Goal: Task Accomplishment & Management: Manage account settings

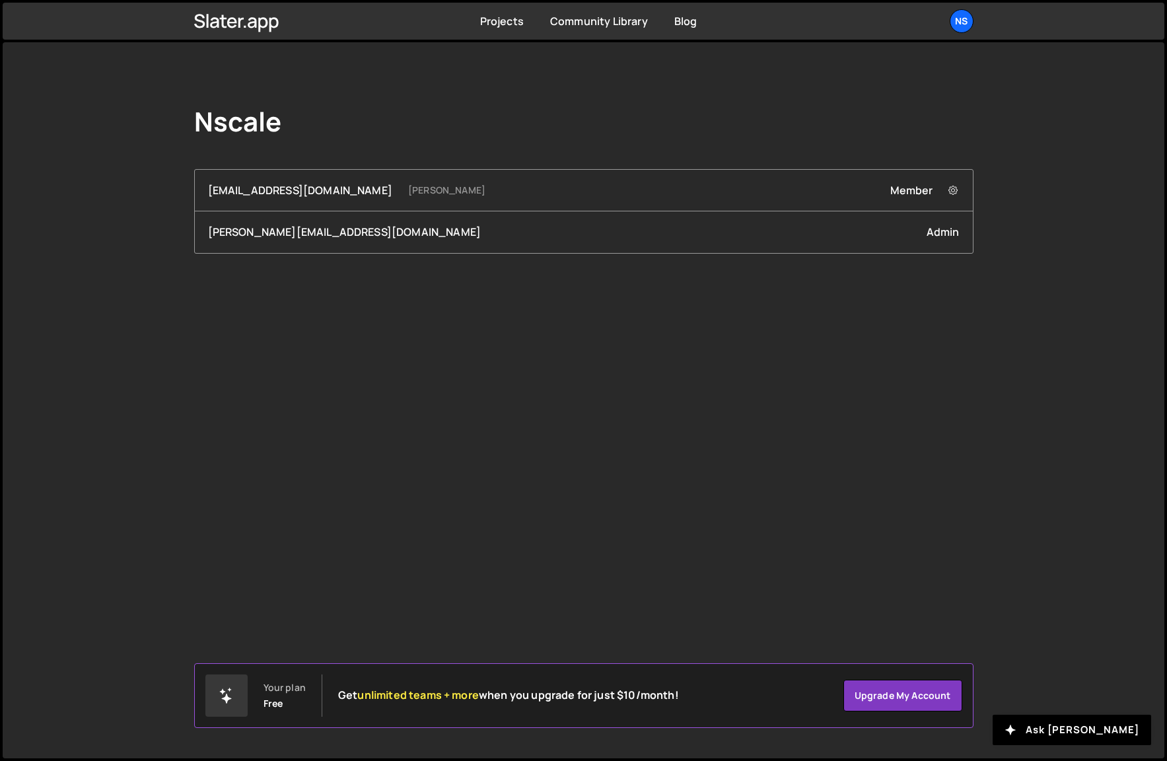
click at [503, 145] on div "Nscale hamish@nscale.com Hamish Jackson-Mee Member Remove hamish@nscale.com fro…" at bounding box center [583, 179] width 819 height 275
click at [944, 276] on div "Nscale [EMAIL_ADDRESS][DOMAIN_NAME] [PERSON_NAME] Member Remove [EMAIL_ADDRESS]…" at bounding box center [584, 400] width 1162 height 716
click at [970, 17] on div "Ns" at bounding box center [962, 21] width 24 height 24
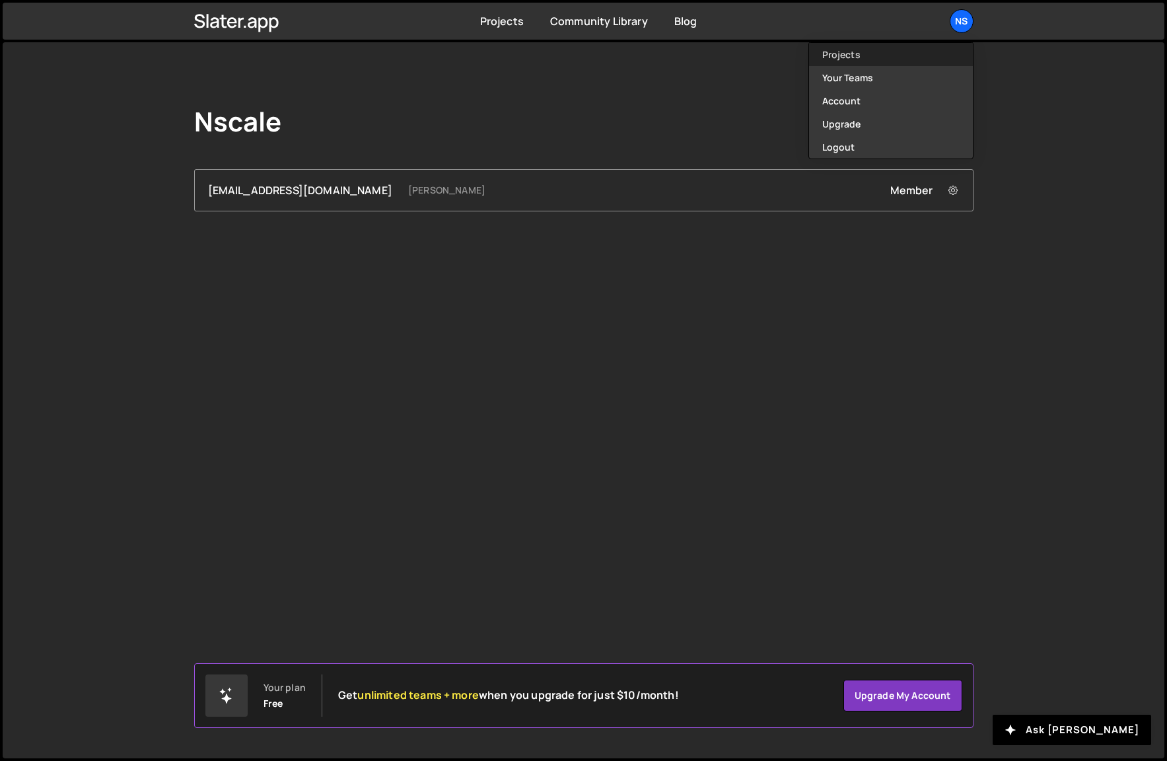
click at [835, 48] on link "Projects" at bounding box center [891, 54] width 164 height 23
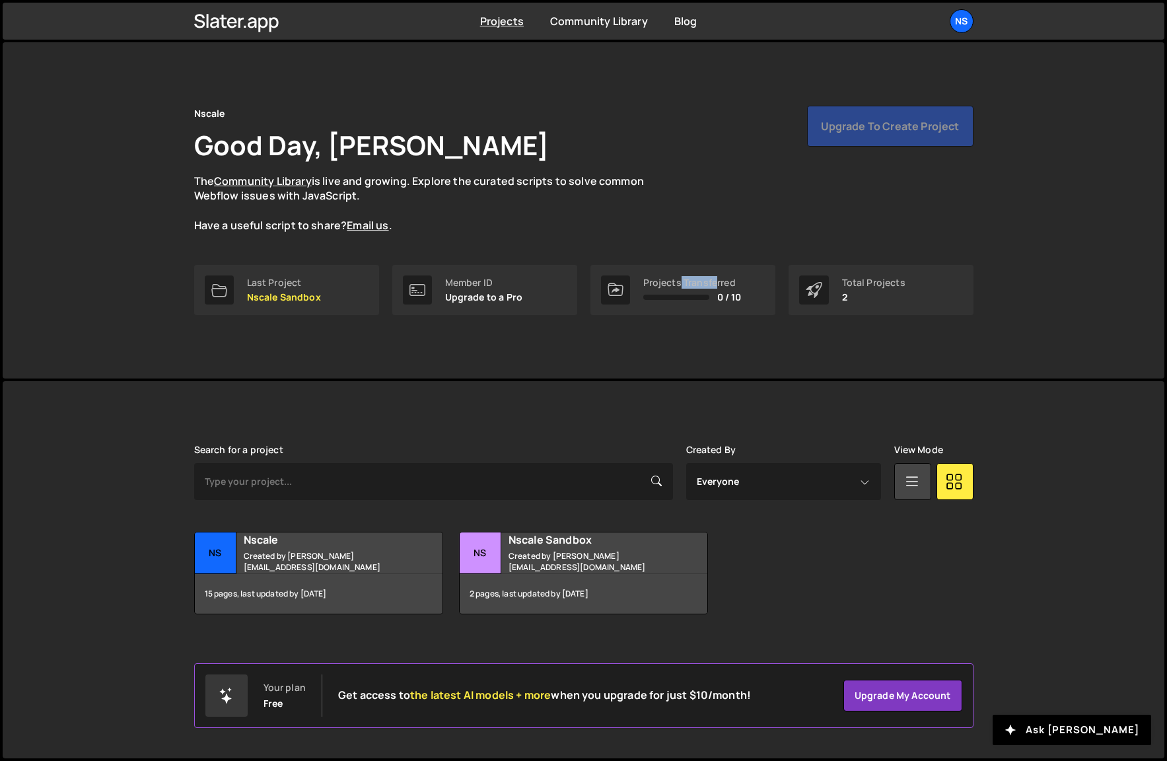
click at [721, 289] on div "Projects Transferred 0 / 10" at bounding box center [692, 289] width 98 height 25
click at [414, 197] on p "The Community Library is live and growing. Explore the curated scripts to solve…" at bounding box center [432, 203] width 476 height 59
click at [415, 197] on p "The Community Library is live and growing. Explore the curated scripts to solve…" at bounding box center [432, 203] width 476 height 59
click at [377, 582] on div "15 pages, last updated by 6 months ago" at bounding box center [319, 594] width 248 height 40
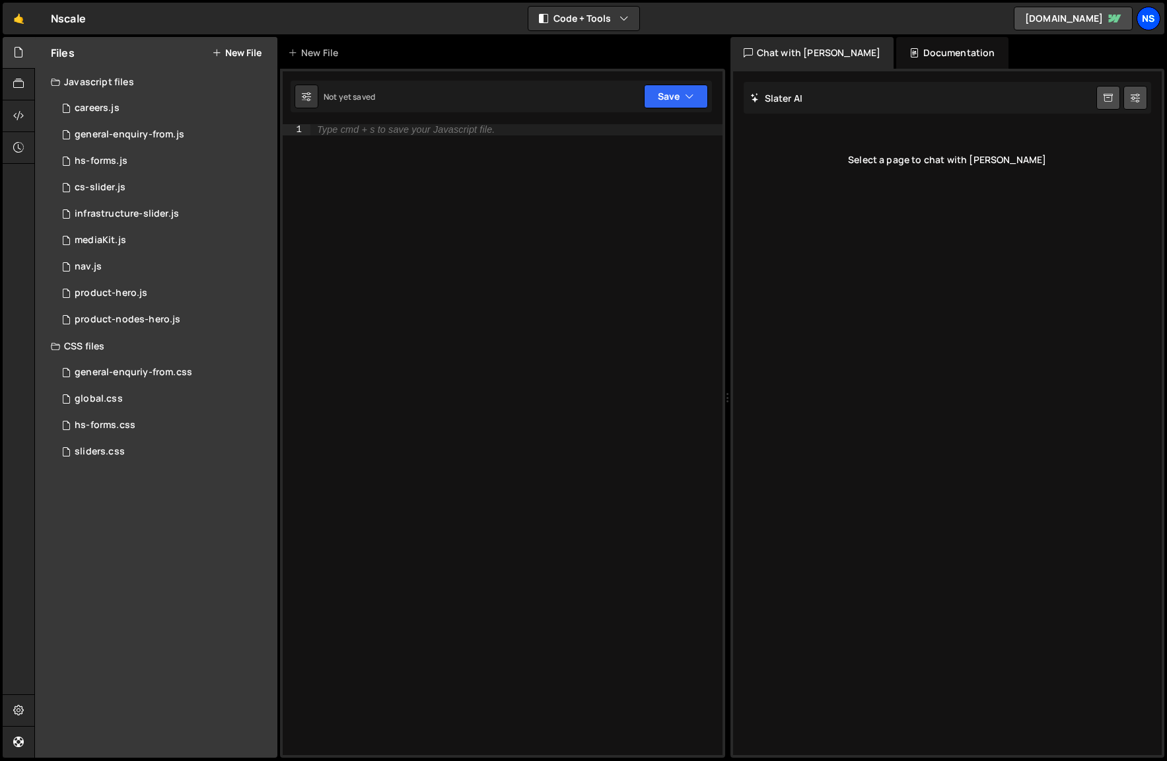
click at [1145, 18] on div "Ns" at bounding box center [1149, 19] width 24 height 24
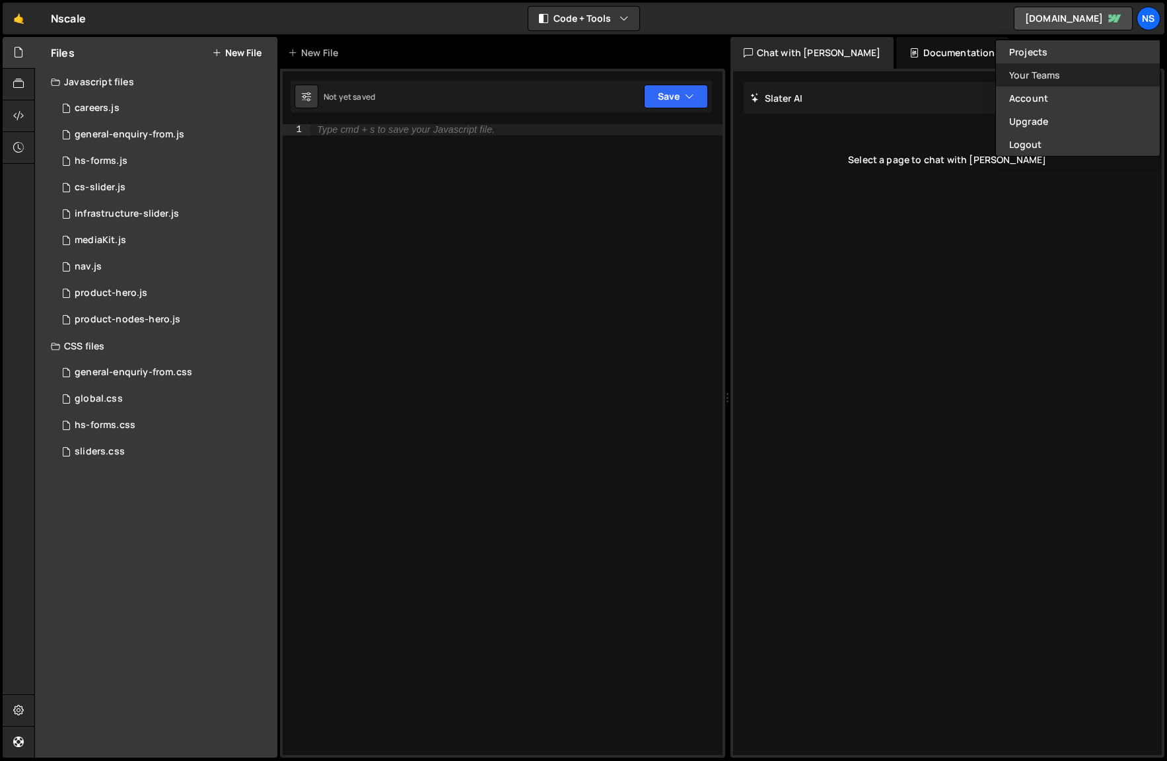
click at [1048, 79] on link "Your Teams" at bounding box center [1078, 74] width 164 height 23
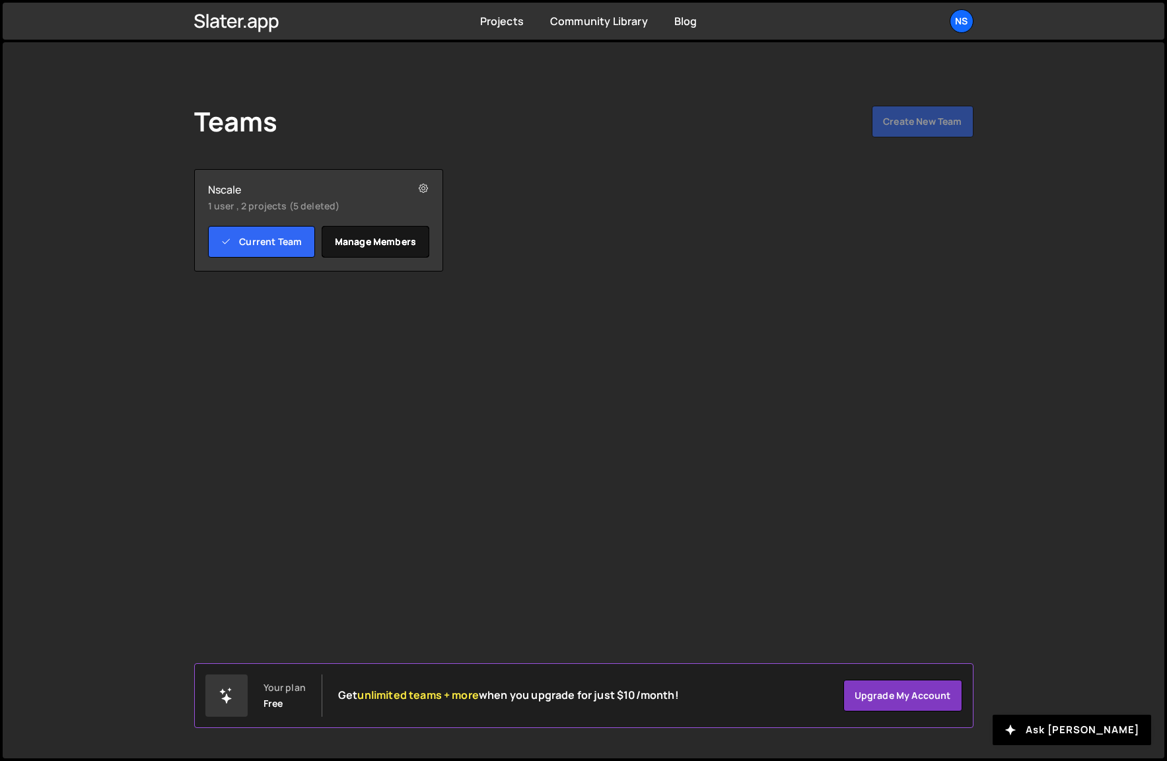
click at [365, 247] on link "Manage members" at bounding box center [376, 242] width 108 height 32
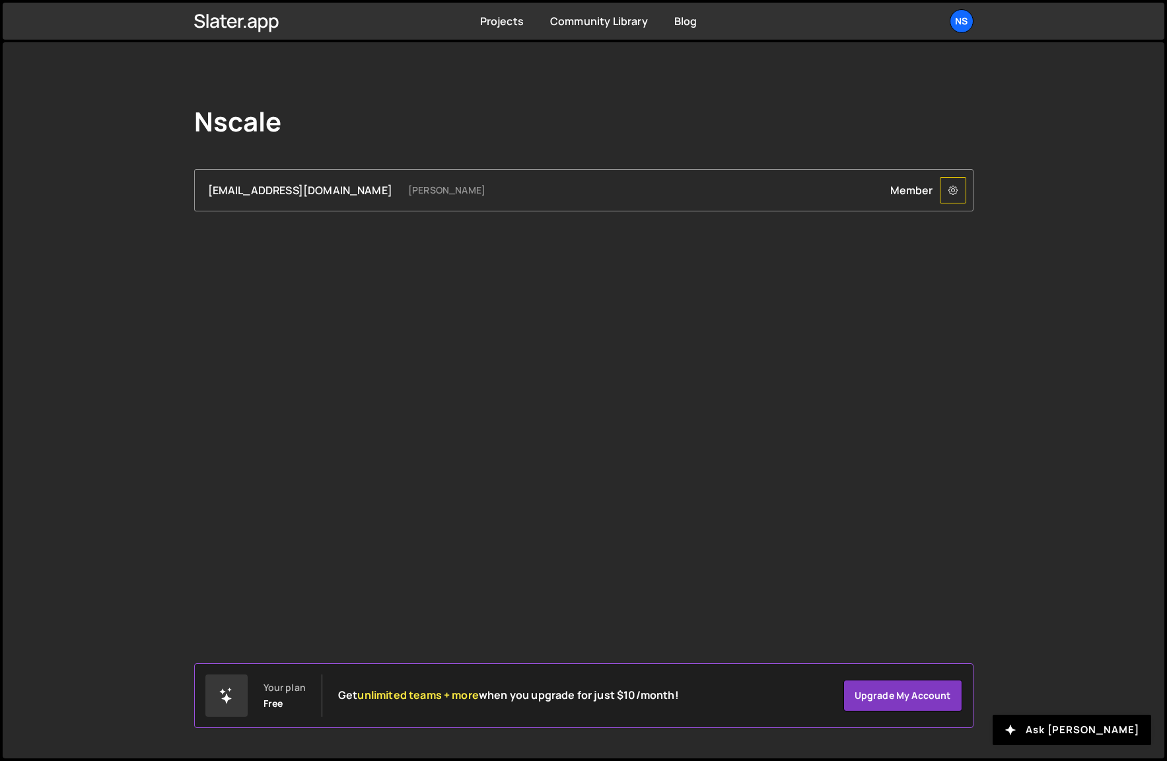
click at [944, 192] on button at bounding box center [953, 190] width 26 height 26
click at [919, 123] on div "Nscale" at bounding box center [583, 124] width 779 height 37
click at [499, 22] on link "Projects" at bounding box center [502, 21] width 44 height 15
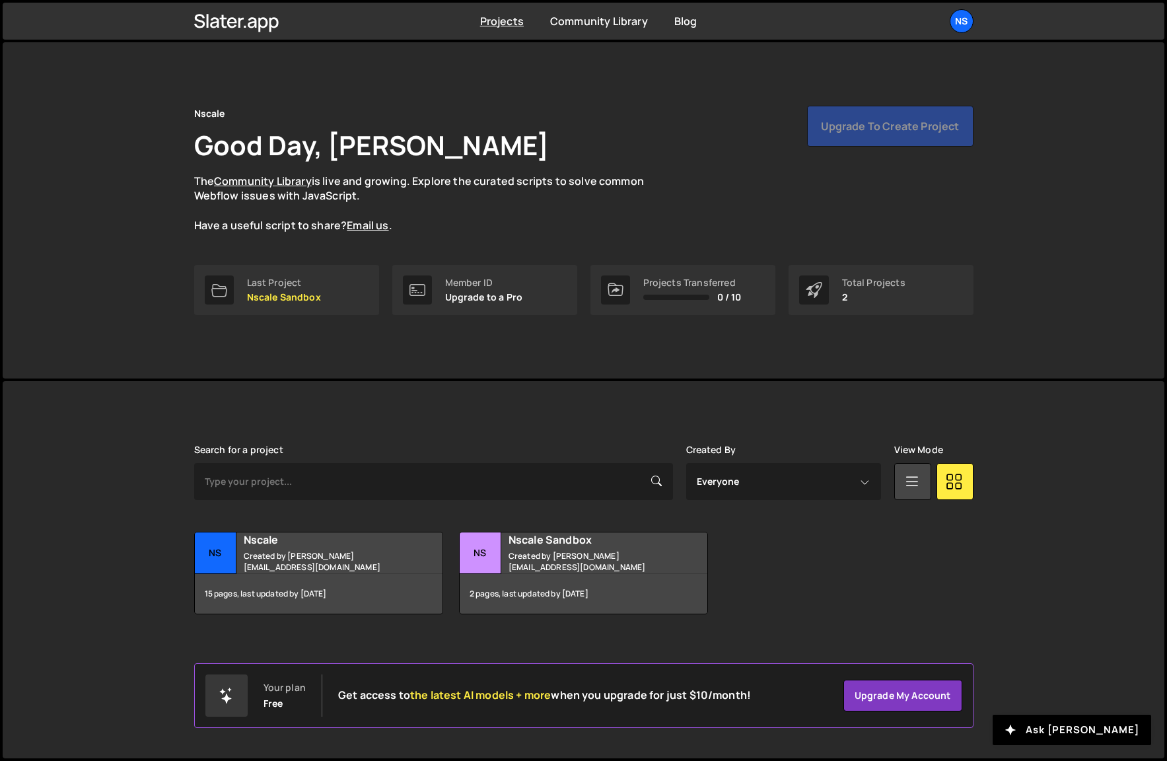
click at [923, 569] on div "Ns Nscale Created by doug@dougturner.co.uk 15 pages, last updated by 6 months a…" at bounding box center [583, 573] width 779 height 83
drag, startPoint x: 505, startPoint y: 286, endPoint x: 413, endPoint y: 269, distance: 92.7
click at [505, 286] on div "Member ID" at bounding box center [484, 282] width 78 height 11
click at [791, 477] on select "Everyone Hamish Jackson-Mee" at bounding box center [783, 481] width 195 height 37
click at [801, 600] on div "Ns Nscale Created by doug@dougturner.co.uk 15 pages, last updated by 6 months a…" at bounding box center [583, 573] width 779 height 83
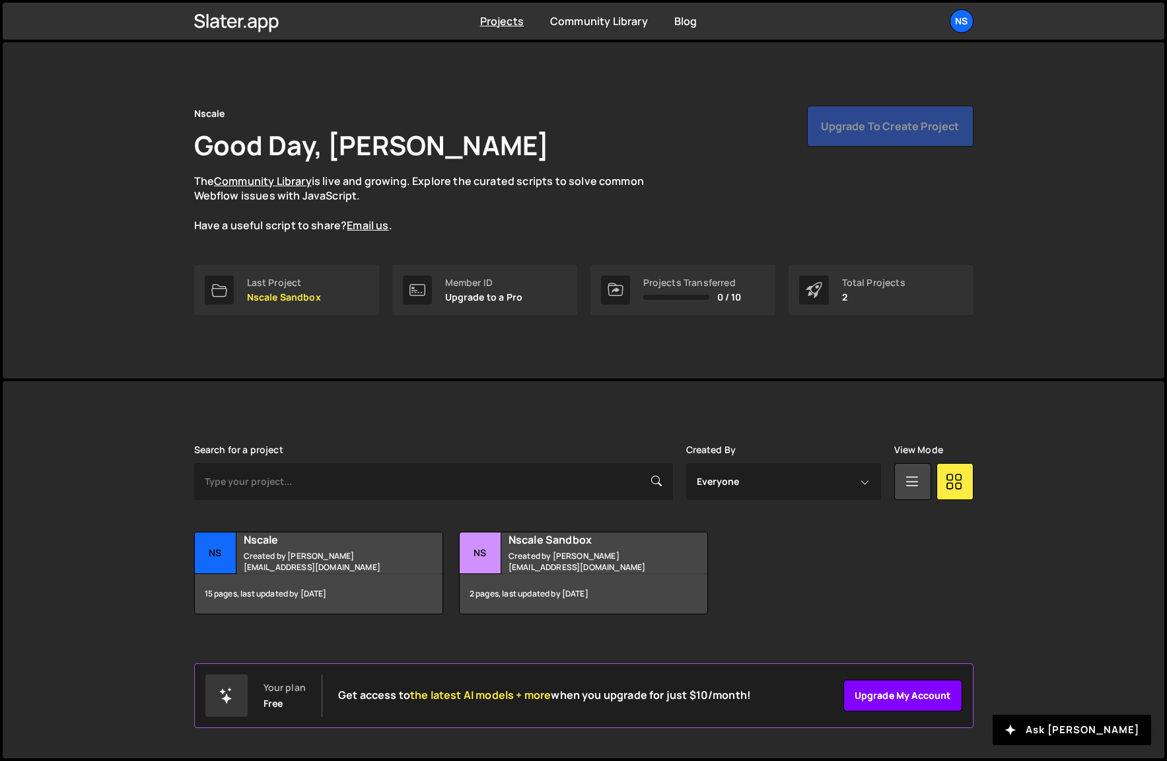
click at [937, 697] on link "Upgrade my account" at bounding box center [902, 696] width 119 height 32
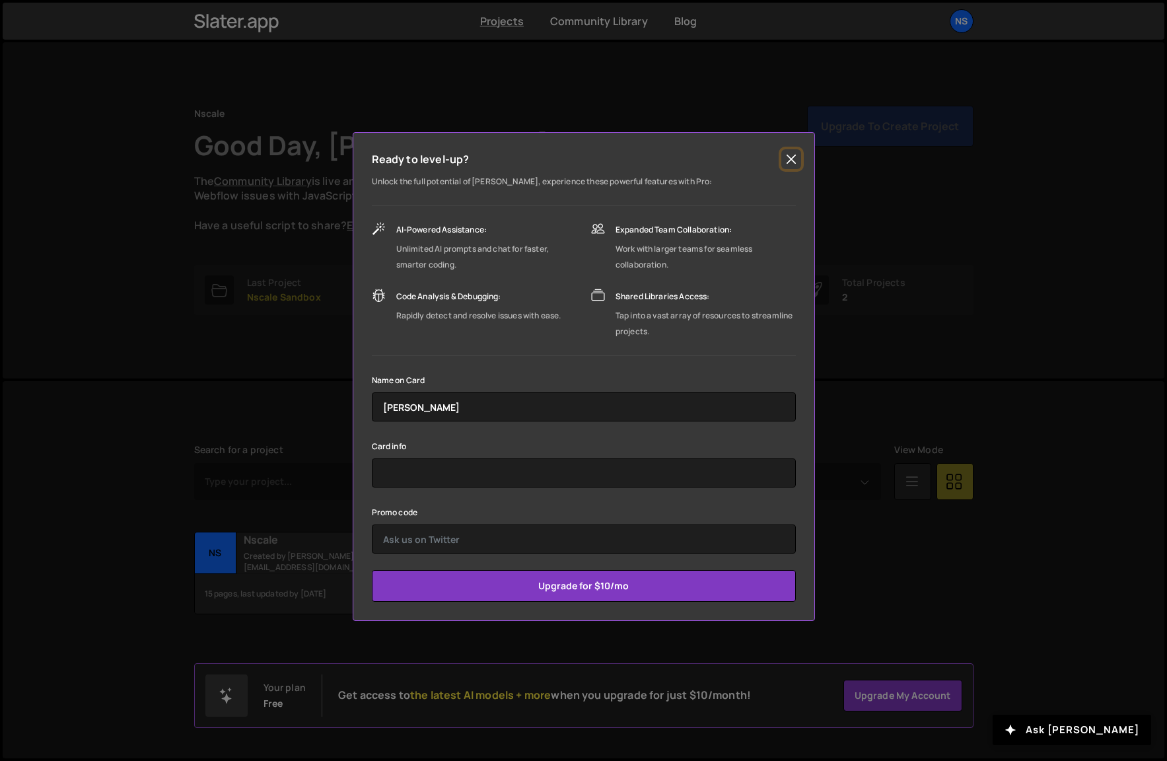
click at [799, 159] on button "Close" at bounding box center [791, 159] width 20 height 20
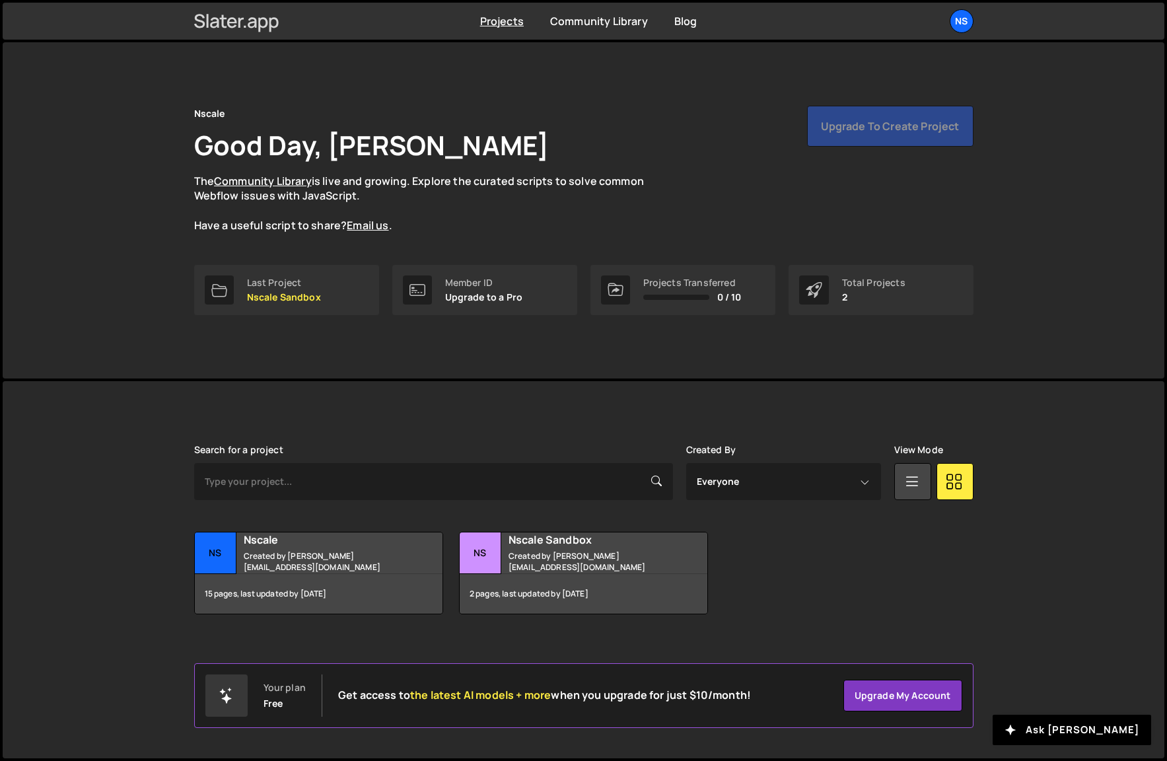
click at [241, 20] on icon at bounding box center [236, 21] width 85 height 22
drag, startPoint x: 224, startPoint y: 699, endPoint x: 342, endPoint y: 692, distance: 118.4
click at [341, 692] on div "Your plan Free Get access to the latest AI models + more when you upgrade for j…" at bounding box center [478, 695] width 546 height 42
drag, startPoint x: 1076, startPoint y: 559, endPoint x: 1001, endPoint y: 417, distance: 160.4
click at [1076, 558] on div "Slater is designed for desktop use. Please use a larger screen to access the fu…" at bounding box center [584, 569] width 1162 height 377
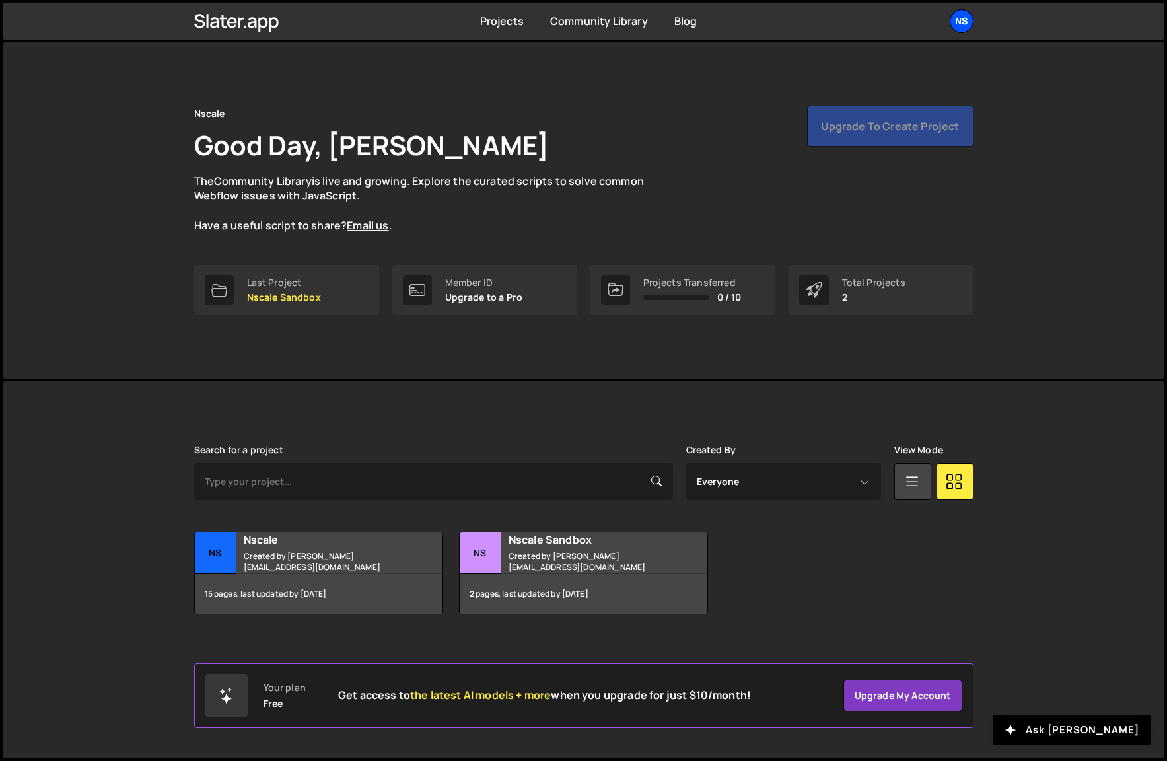
click at [970, 22] on div "Ns" at bounding box center [962, 21] width 24 height 24
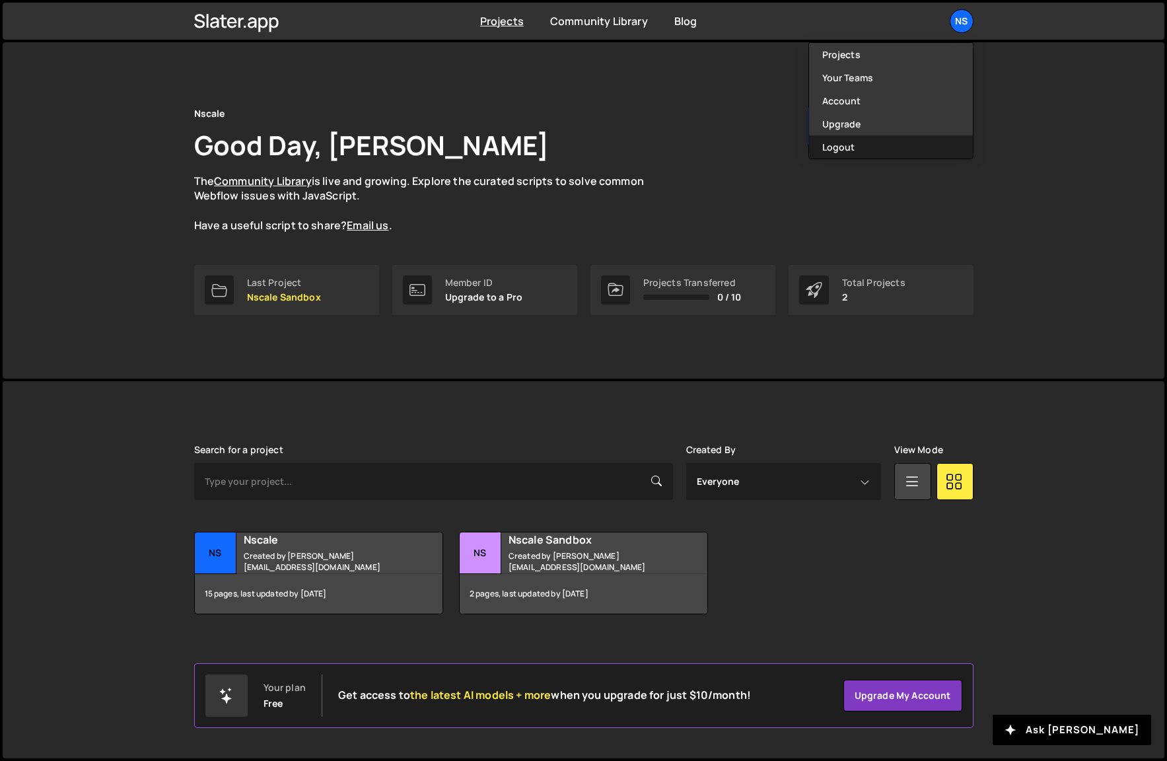
click at [871, 145] on button "Logout" at bounding box center [891, 146] width 164 height 23
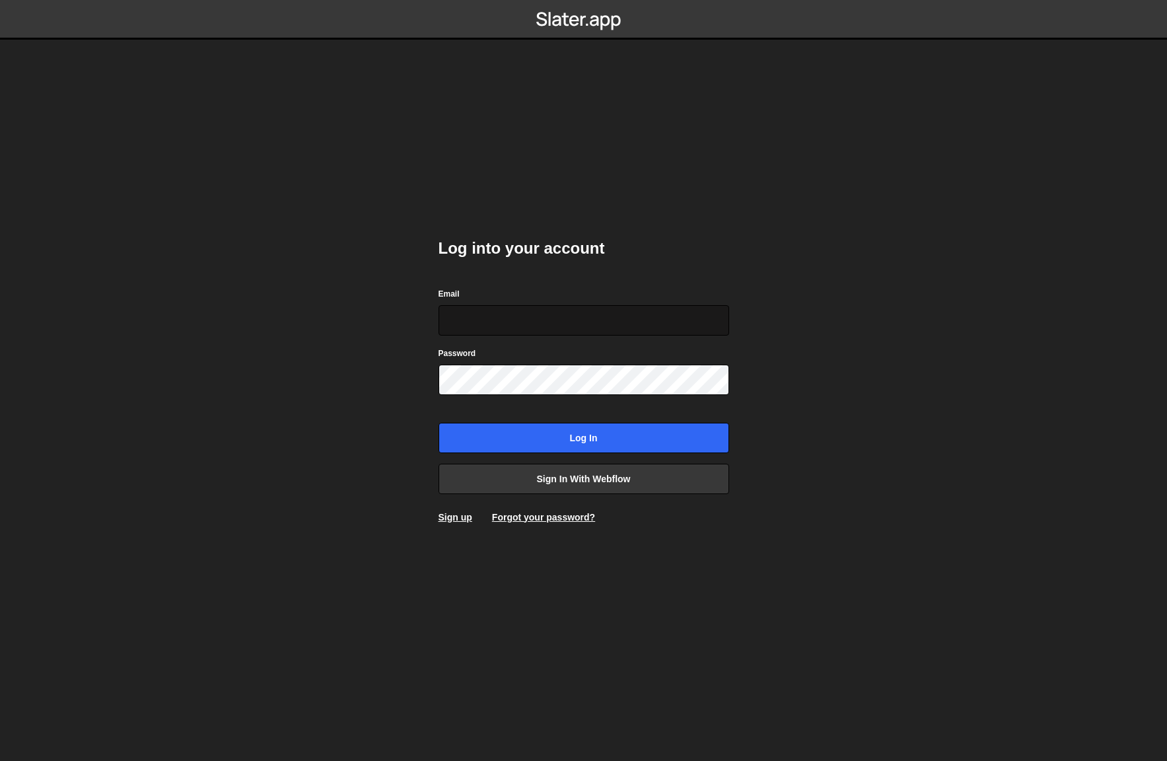
click at [565, 324] on input "Email" at bounding box center [584, 320] width 291 height 30
click at [536, 316] on input "Email" at bounding box center [584, 320] width 291 height 30
click at [493, 316] on input "Email" at bounding box center [584, 320] width 291 height 30
click at [339, 239] on body "Log into your account Email Password Log in Sign in with Webflow Sign up Forgot…" at bounding box center [583, 380] width 1167 height 761
drag, startPoint x: 460, startPoint y: 301, endPoint x: 511, endPoint y: 331, distance: 58.9
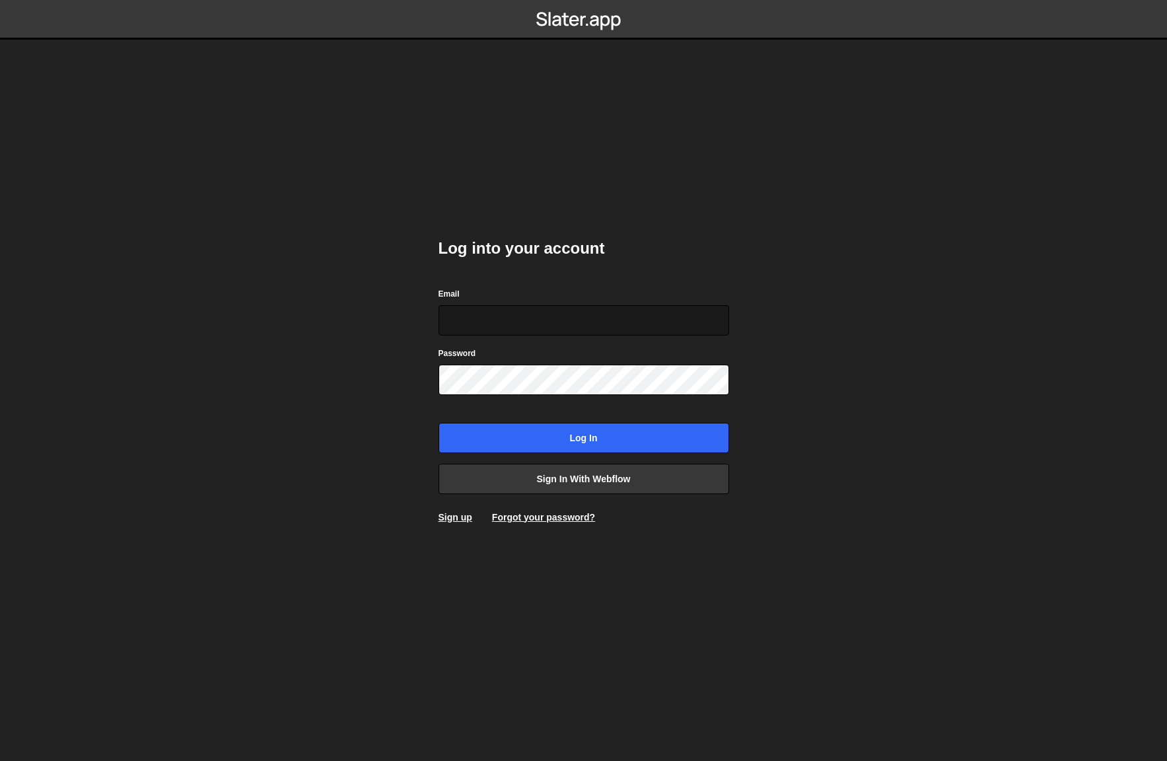
click at [486, 326] on div "Email" at bounding box center [584, 311] width 291 height 49
click at [512, 330] on input "Email" at bounding box center [584, 320] width 291 height 30
click at [528, 255] on h2 "Log into your account" at bounding box center [584, 248] width 291 height 21
click at [691, 305] on input "Email" at bounding box center [584, 320] width 291 height 30
click at [584, 0] on com-1password-button at bounding box center [584, 0] width 0 height 0
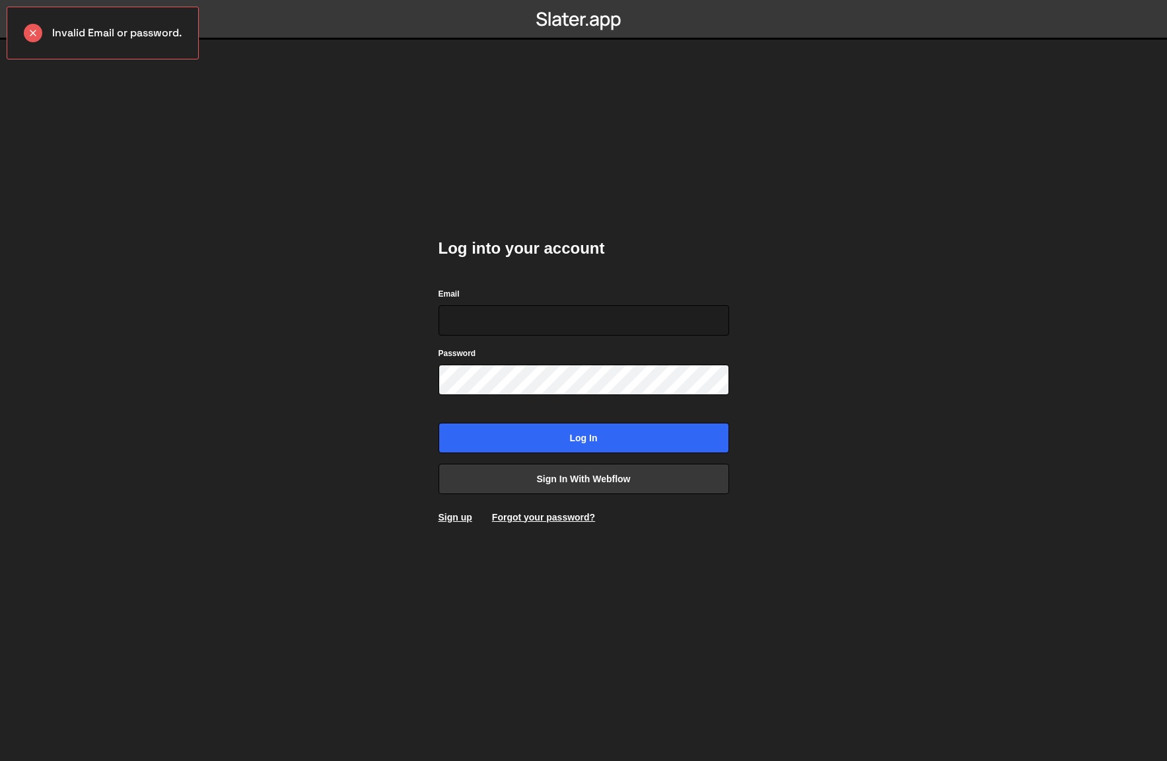
click at [523, 297] on div "Email" at bounding box center [584, 311] width 291 height 49
click at [524, 325] on input "Email" at bounding box center [584, 320] width 291 height 30
click at [520, 312] on input "Email" at bounding box center [584, 320] width 291 height 30
click at [532, 264] on div "Log into your account Email Password Log in Sign in with Webflow Sign up Forgot…" at bounding box center [584, 381] width 291 height 326
click at [524, 320] on input "Email" at bounding box center [584, 320] width 291 height 30
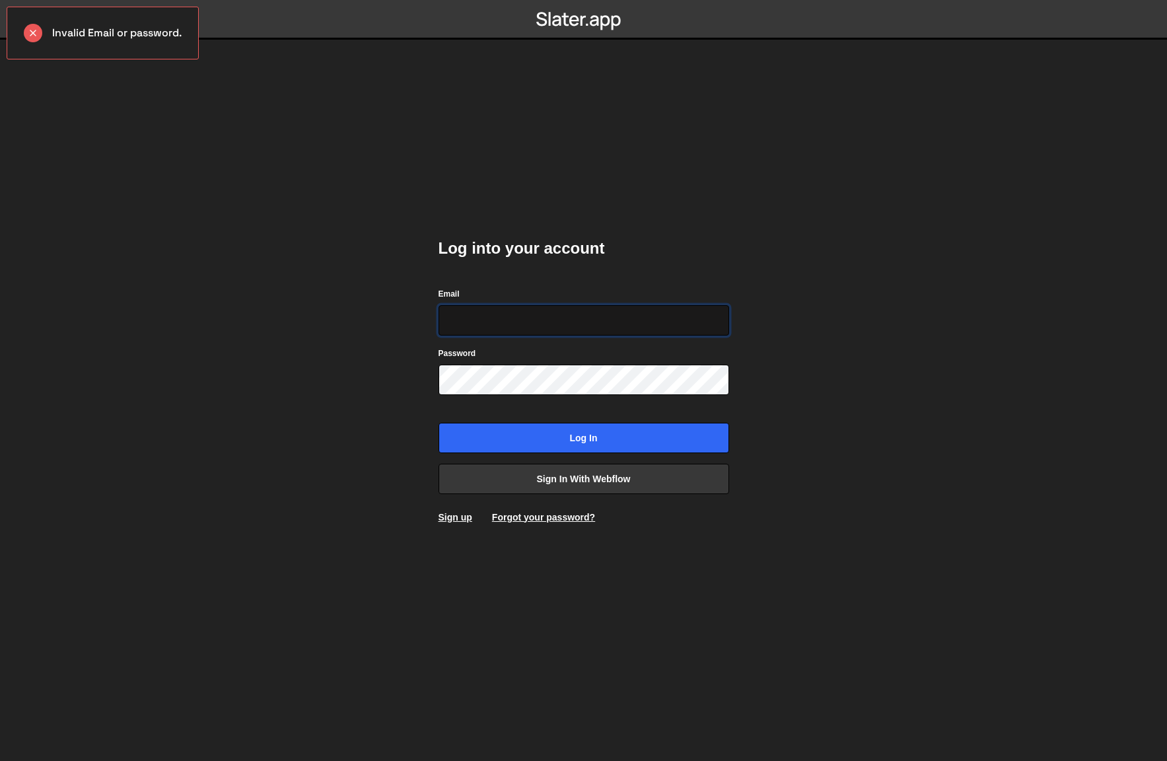
drag, startPoint x: 503, startPoint y: 306, endPoint x: 501, endPoint y: 327, distance: 21.2
click at [503, 307] on input "Email" at bounding box center [584, 320] width 291 height 30
drag, startPoint x: 497, startPoint y: 316, endPoint x: 792, endPoint y: 314, distance: 294.6
click at [515, 318] on input "Email" at bounding box center [584, 320] width 291 height 30
click at [584, 0] on com-1password-button at bounding box center [584, 0] width 0 height 0
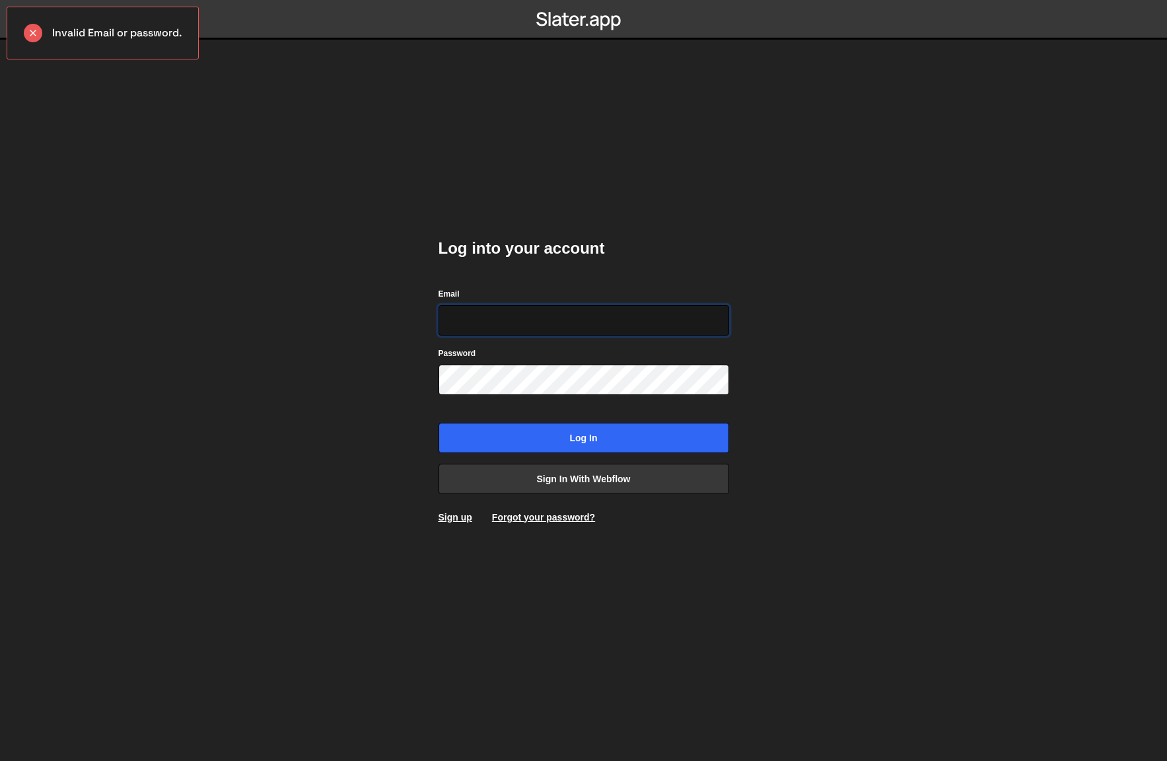
click at [584, 0] on com-1password-button at bounding box center [584, 0] width 0 height 0
click at [529, 320] on input "Email" at bounding box center [584, 320] width 291 height 30
drag, startPoint x: 528, startPoint y: 304, endPoint x: 570, endPoint y: 240, distance: 76.9
click at [529, 304] on div "Email" at bounding box center [584, 311] width 291 height 49
click at [655, 233] on div "Log into your account Email Password Log in Sign in with Webflow Sign up Forgot…" at bounding box center [584, 381] width 291 height 326
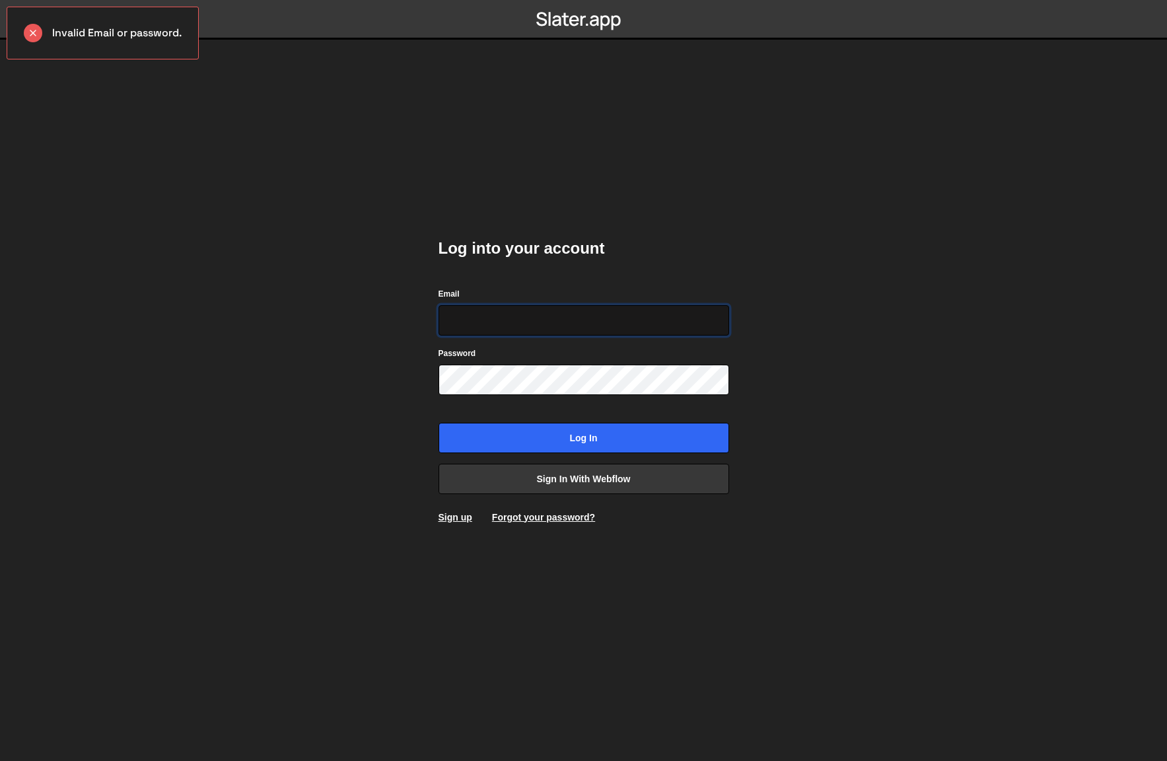
click at [531, 306] on input "Email" at bounding box center [584, 320] width 291 height 30
type input "[EMAIL_ADDRESS][PERSON_NAME][DOMAIN_NAME]"
drag, startPoint x: 664, startPoint y: 238, endPoint x: 230, endPoint y: 53, distance: 471.1
click at [636, 228] on div "Log into your account Email [EMAIL_ADDRESS][PERSON_NAME][DOMAIN_NAME] Password …" at bounding box center [584, 381] width 291 height 326
click at [624, 316] on input "[EMAIL_ADDRESS][PERSON_NAME][DOMAIN_NAME]" at bounding box center [584, 320] width 291 height 30
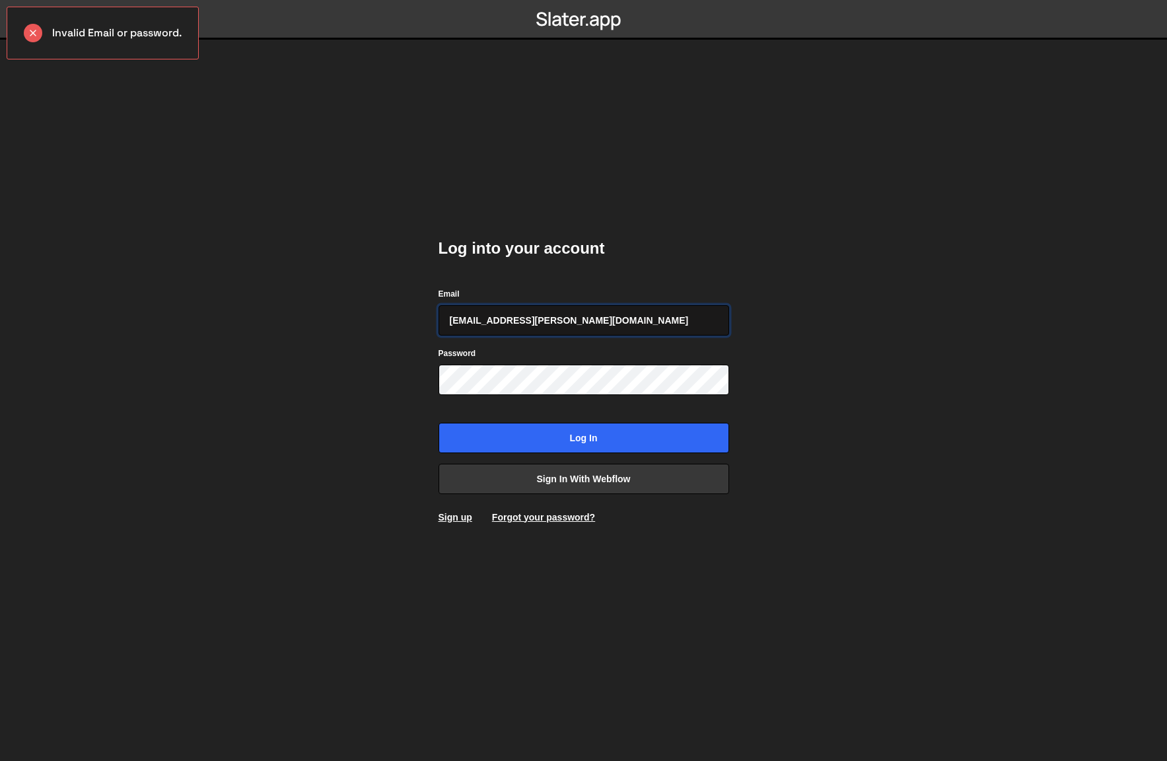
drag, startPoint x: 539, startPoint y: 319, endPoint x: 487, endPoint y: 326, distance: 52.7
click at [480, 322] on input "[EMAIL_ADDRESS][PERSON_NAME][DOMAIN_NAME]" at bounding box center [584, 320] width 291 height 30
type input "[EMAIL_ADDRESS][DOMAIN_NAME]"
click at [621, 270] on div "Log into your account Email [EMAIL_ADDRESS][DOMAIN_NAME] Password Log in Sign i…" at bounding box center [584, 381] width 291 height 326
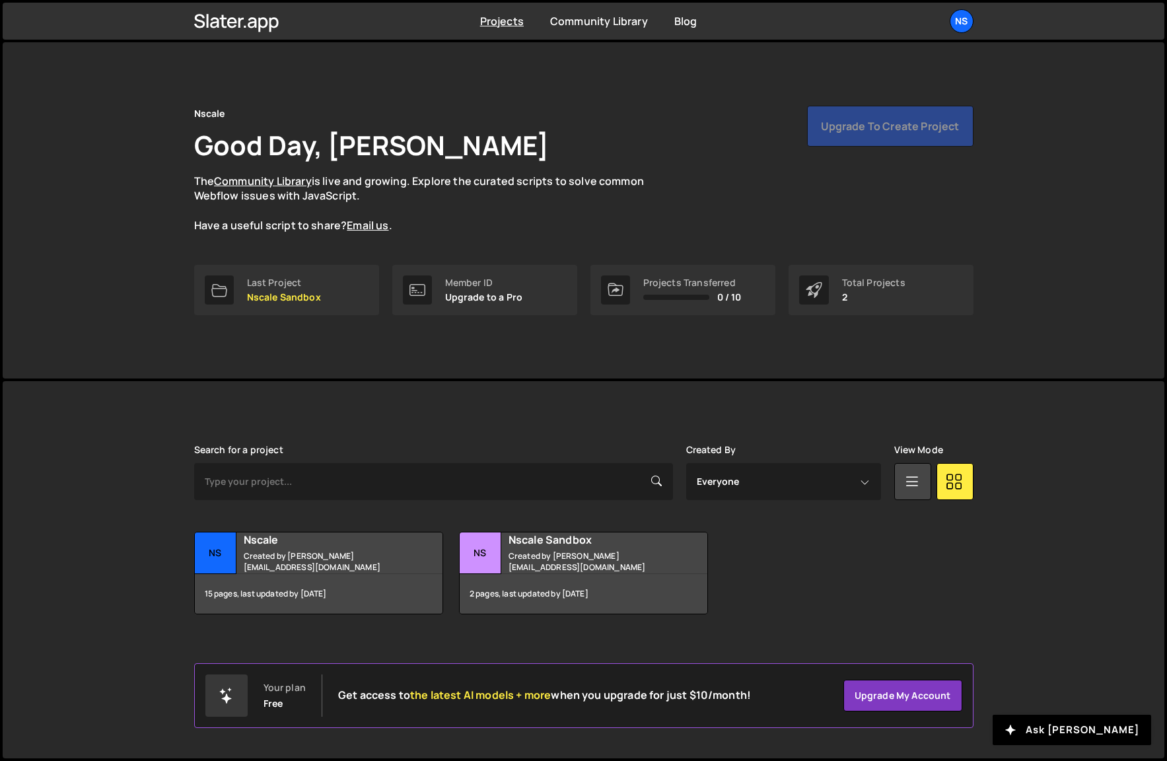
click at [693, 198] on div "Nscale Good Day, Hamish Jackson-Mee The Community Library is live and growing. …" at bounding box center [583, 169] width 779 height 127
click at [874, 691] on link "Upgrade my account" at bounding box center [902, 696] width 119 height 32
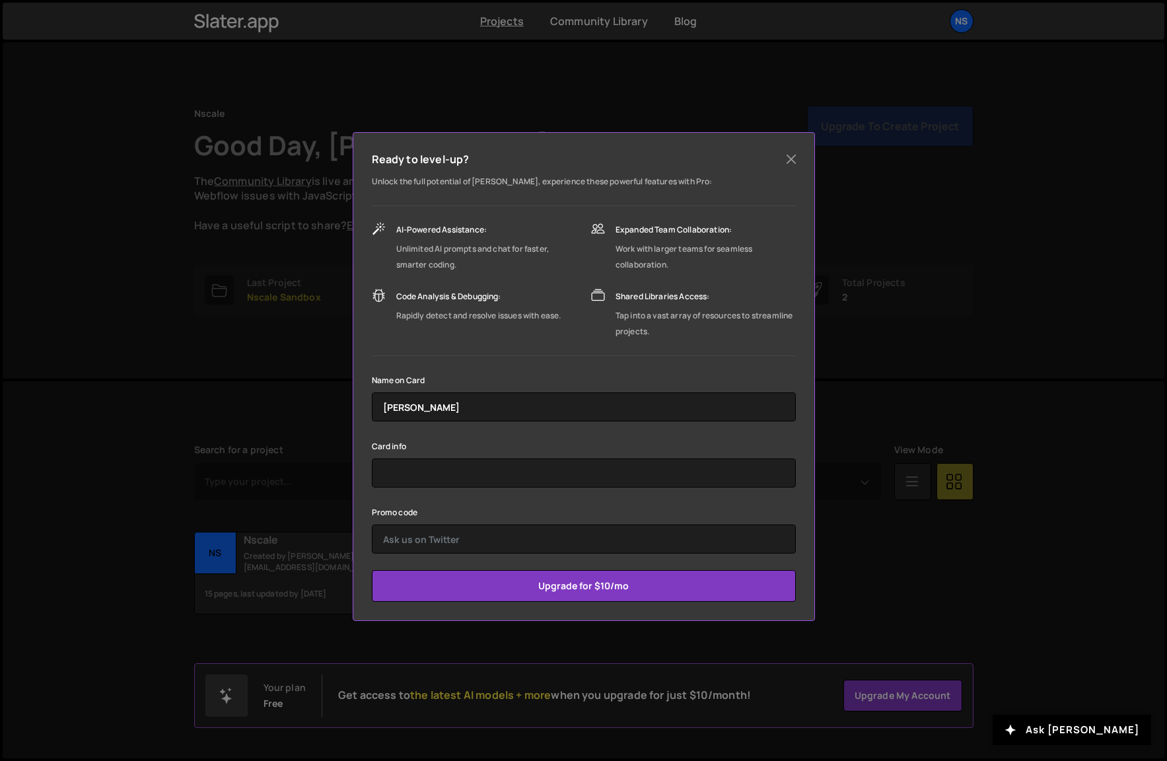
click at [804, 153] on div "Ready to level-up? Unlock the full potential of Slater, experience these powerf…" at bounding box center [584, 376] width 462 height 489
click at [796, 162] on button "Close" at bounding box center [791, 159] width 20 height 20
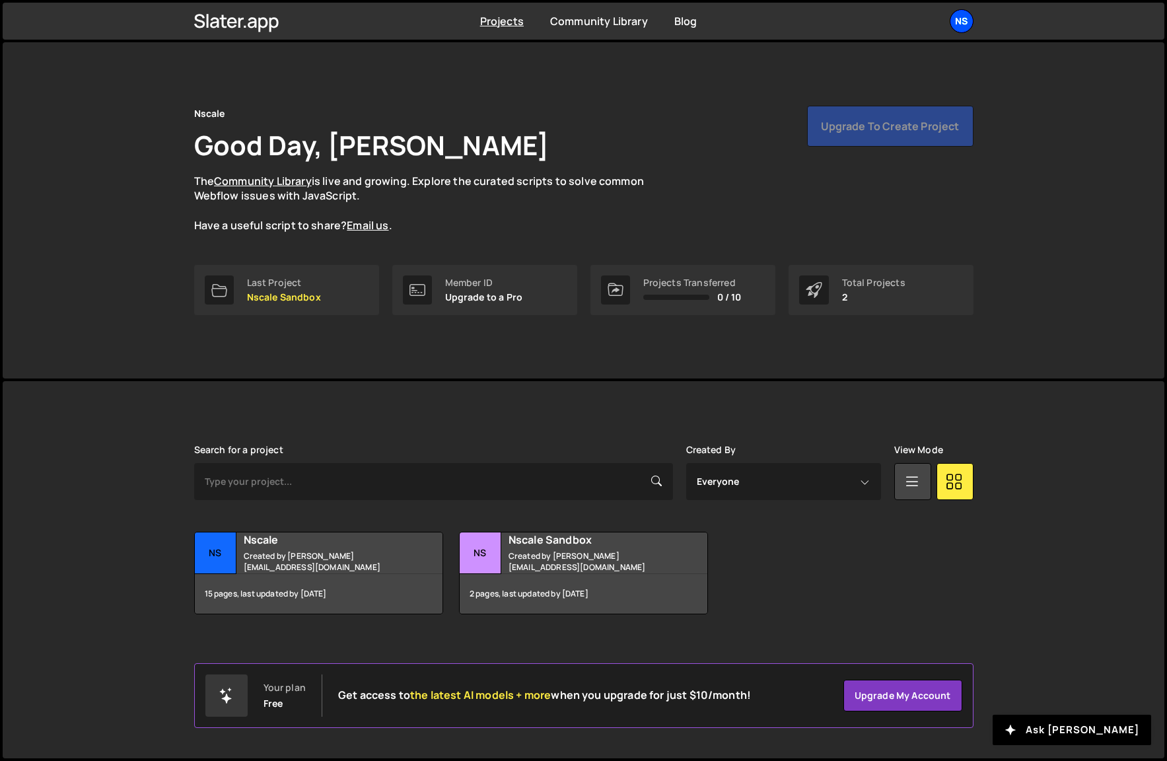
click at [971, 22] on div "Ns" at bounding box center [962, 21] width 24 height 24
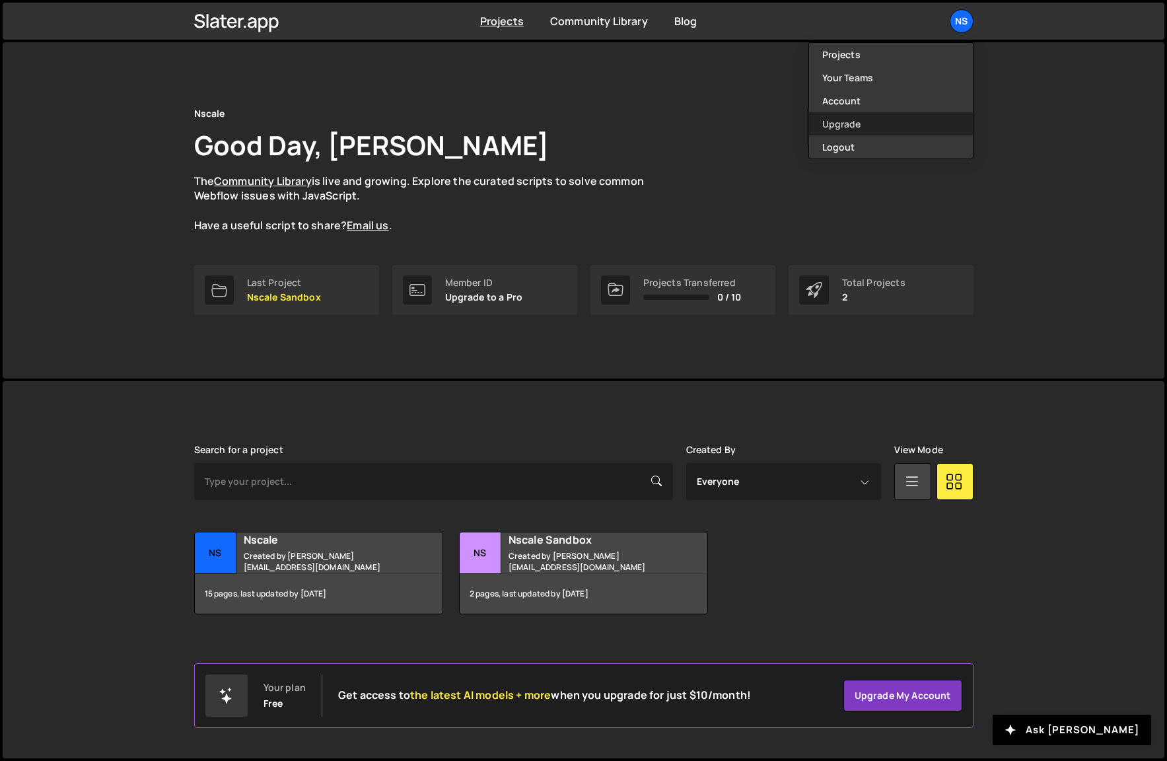
click at [856, 120] on link "Upgrade" at bounding box center [891, 123] width 164 height 23
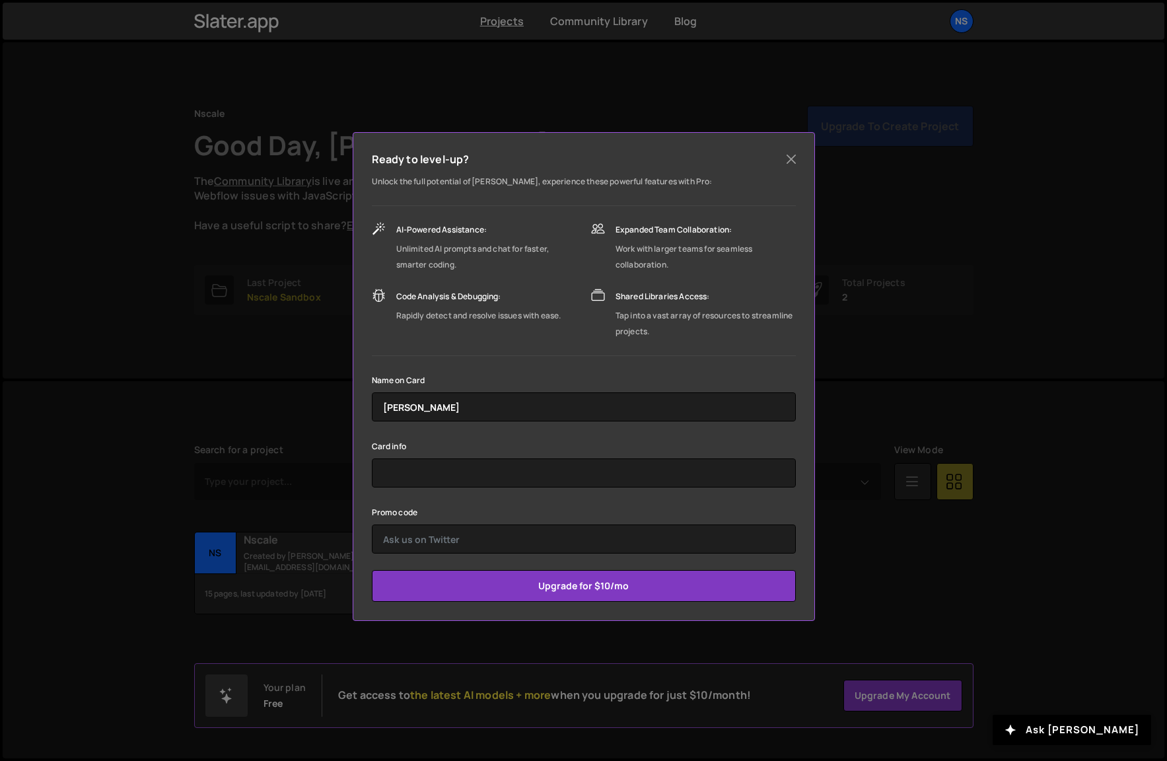
drag, startPoint x: 921, startPoint y: 227, endPoint x: 964, endPoint y: 50, distance: 181.6
click at [921, 227] on div "Ready to level-up? Unlock the full potential of Slater, experience these powerf…" at bounding box center [583, 380] width 1167 height 761
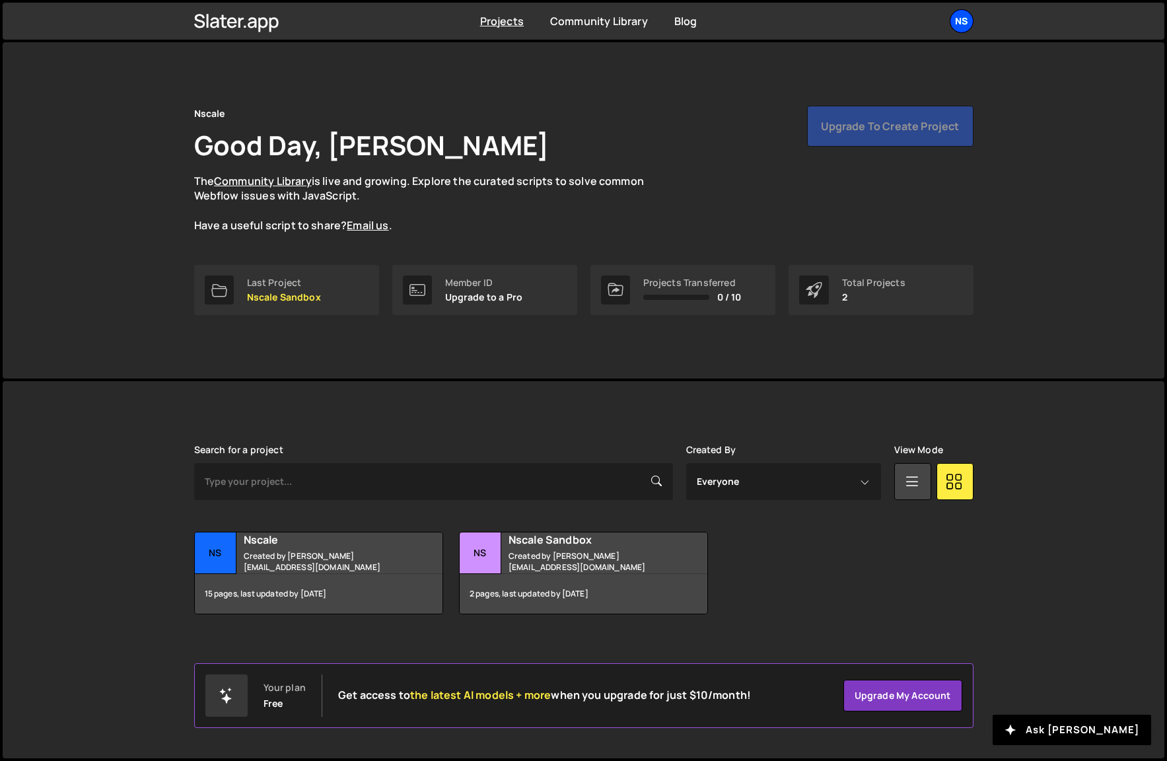
click at [956, 18] on div "Ns" at bounding box center [962, 21] width 24 height 24
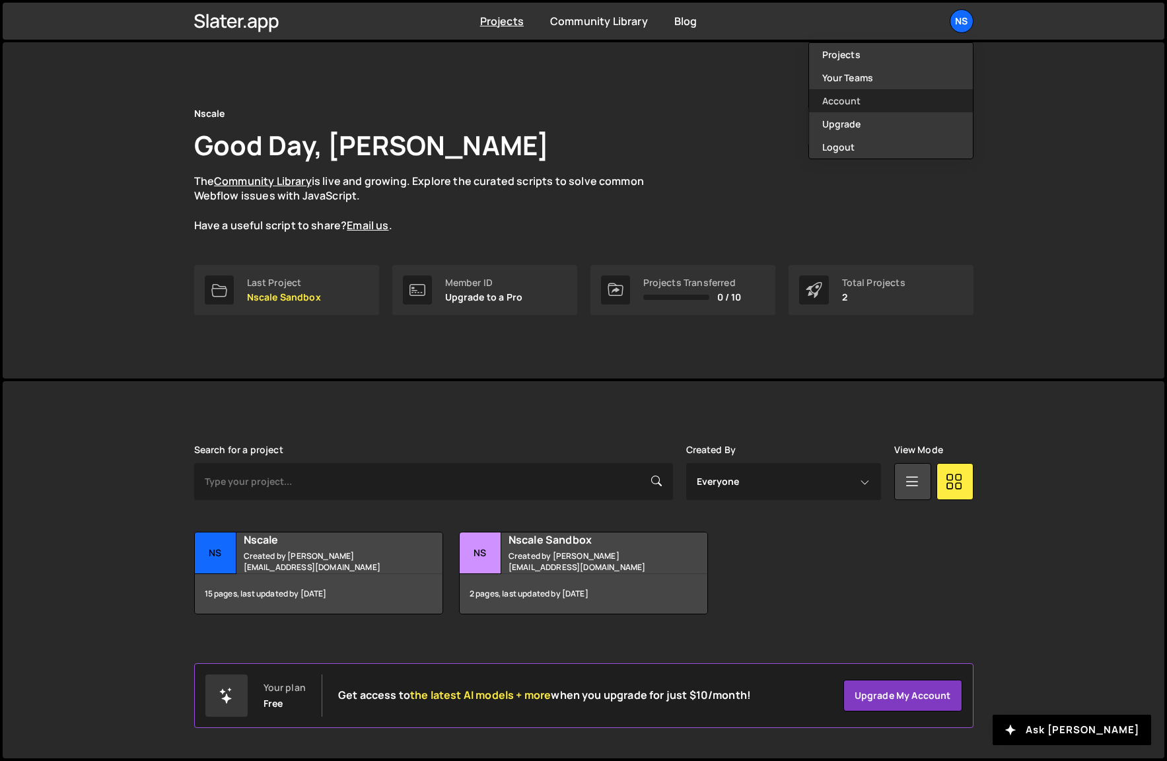
click at [859, 96] on link "Account" at bounding box center [891, 100] width 164 height 23
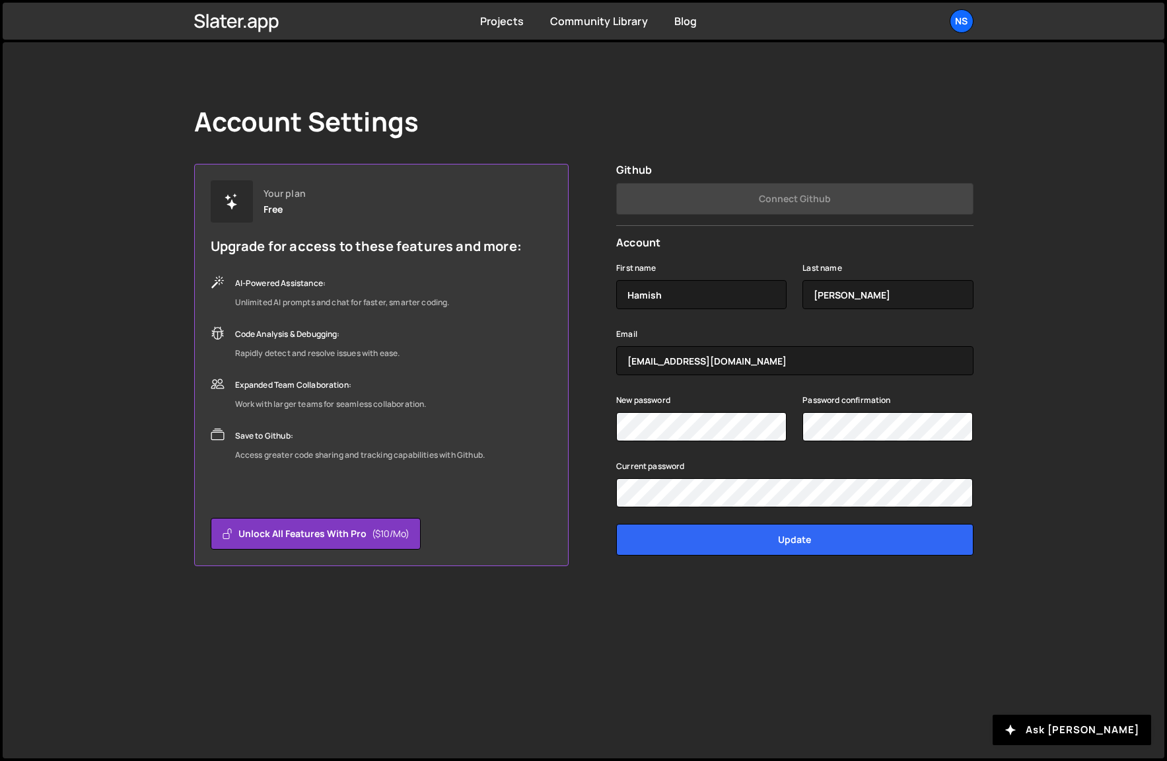
click at [418, 300] on div "Unlimited AI prompts and chat for faster, smarter coding." at bounding box center [342, 303] width 215 height 16
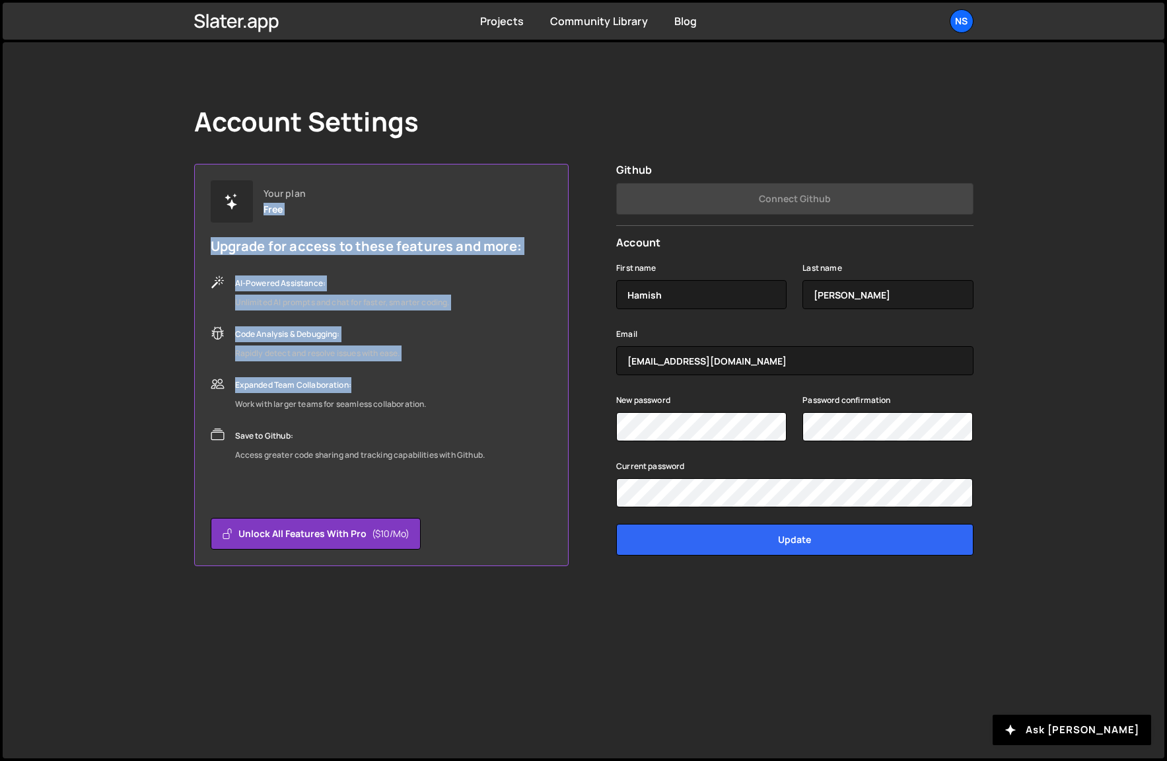
drag, startPoint x: 368, startPoint y: 233, endPoint x: 435, endPoint y: 396, distance: 176.2
click at [433, 396] on div "Your plan Free Upgrade for access to these features and more: AI-Powered Assist…" at bounding box center [366, 321] width 311 height 283
click at [435, 396] on div "Expanded Team Collaboration: Work with larger teams for seamless collaboration." at bounding box center [366, 394] width 311 height 35
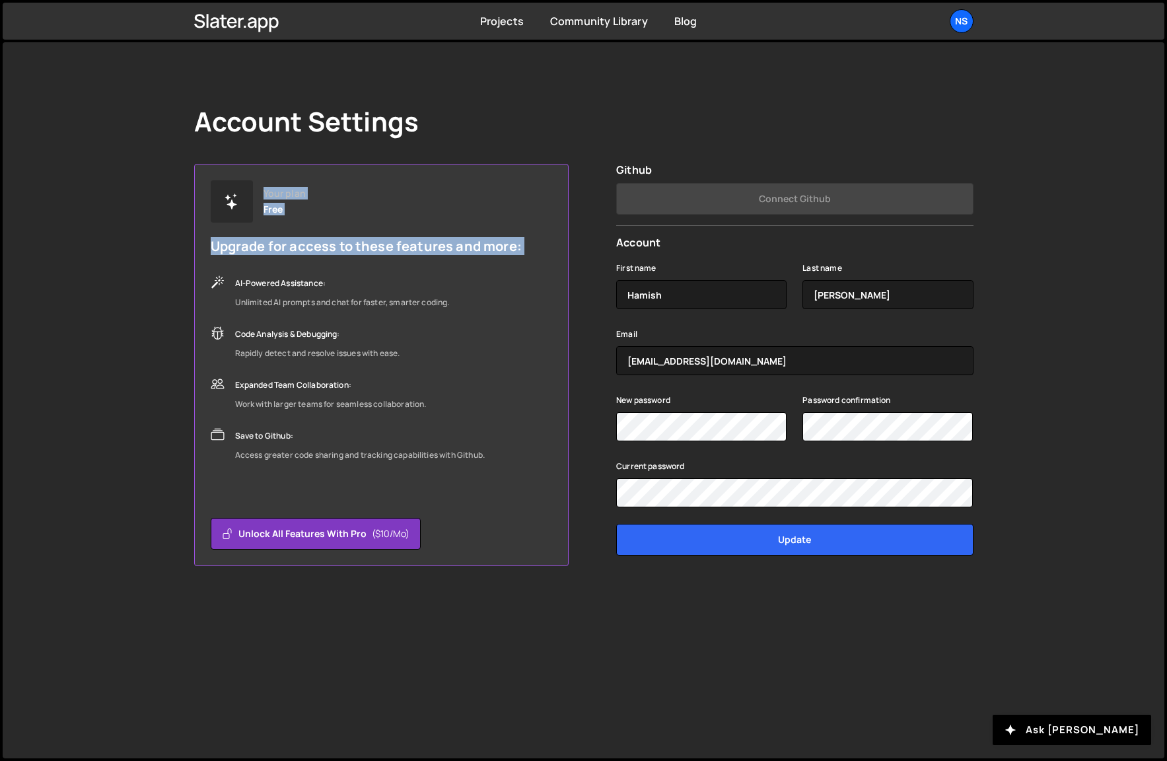
drag, startPoint x: 244, startPoint y: 207, endPoint x: 351, endPoint y: 282, distance: 130.3
click at [351, 282] on div "Your plan Free Upgrade for access to these features and more: AI-Powered Assist…" at bounding box center [366, 321] width 311 height 283
click at [351, 282] on div "AI-Powered Assistance:" at bounding box center [342, 283] width 215 height 16
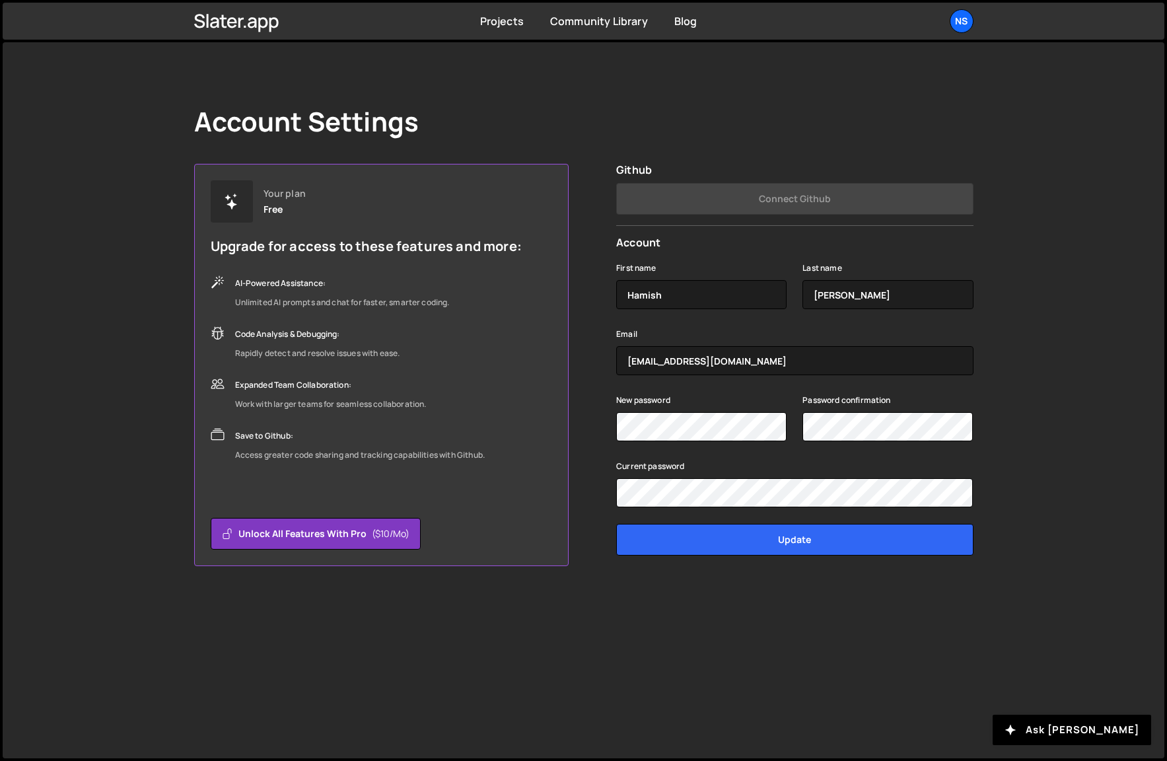
click at [973, 24] on div "Projects Community Library Blog Ns Projects Your Teams Account Upgrade Logout" at bounding box center [583, 21] width 819 height 37
click at [967, 24] on div "Ns" at bounding box center [962, 21] width 24 height 24
click at [859, 74] on link "Your Teams" at bounding box center [891, 77] width 164 height 23
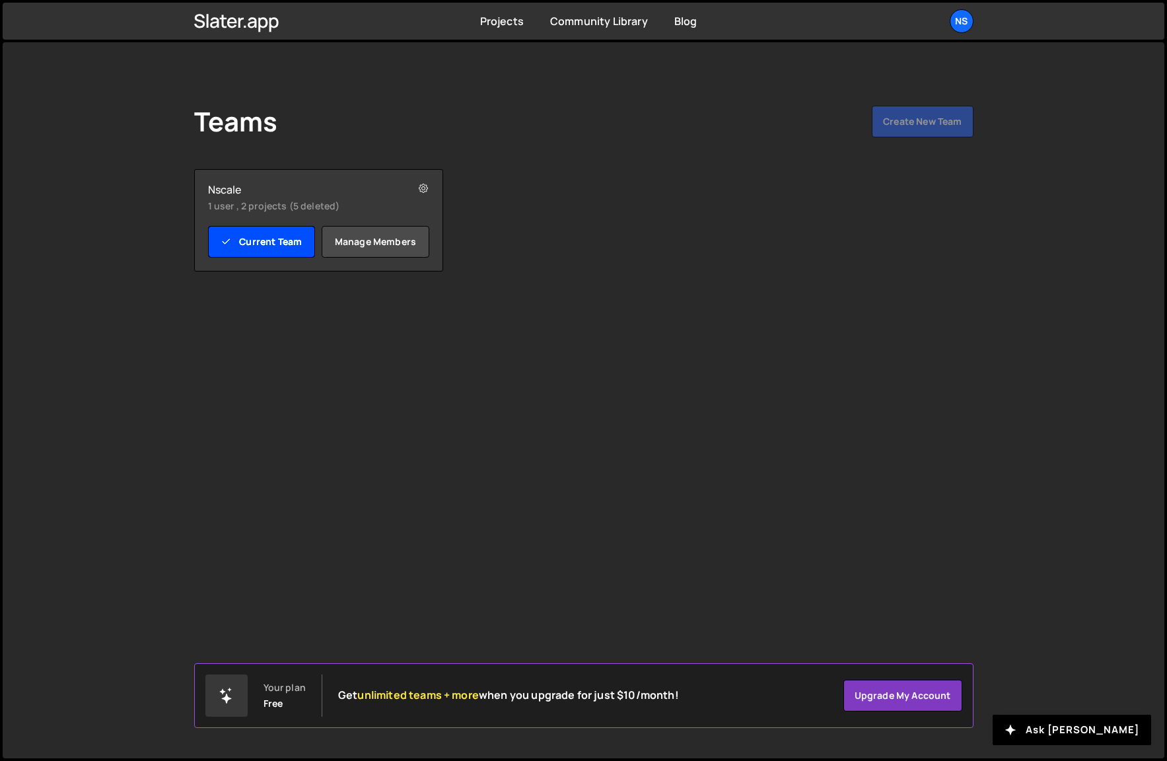
click at [267, 240] on link "Current Team" at bounding box center [262, 242] width 108 height 32
click at [384, 244] on link "Manage members" at bounding box center [376, 242] width 108 height 32
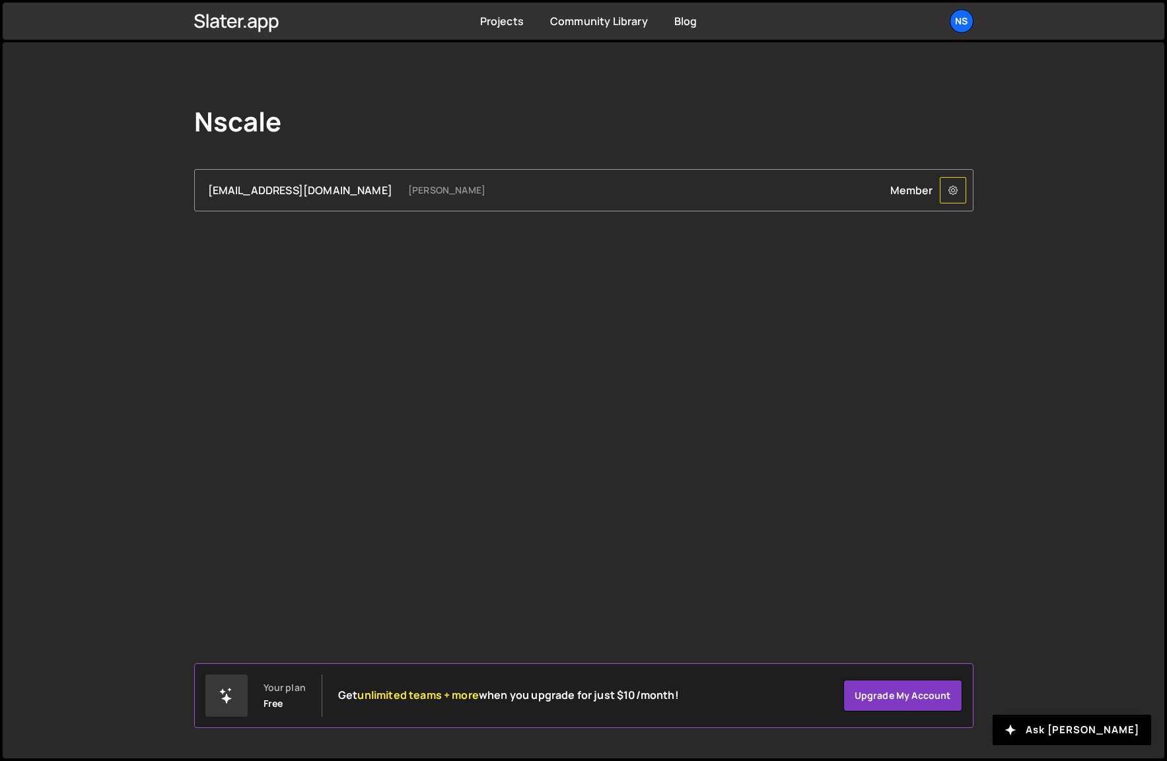
click at [948, 190] on icon at bounding box center [952, 190] width 9 height 13
click at [944, 279] on div "Nscale hamish@nscale.com Hamish Jackson-Mee Member Remove hamish@nscale.com fro…" at bounding box center [584, 400] width 1162 height 716
click at [931, 701] on link "Upgrade my account" at bounding box center [902, 696] width 119 height 32
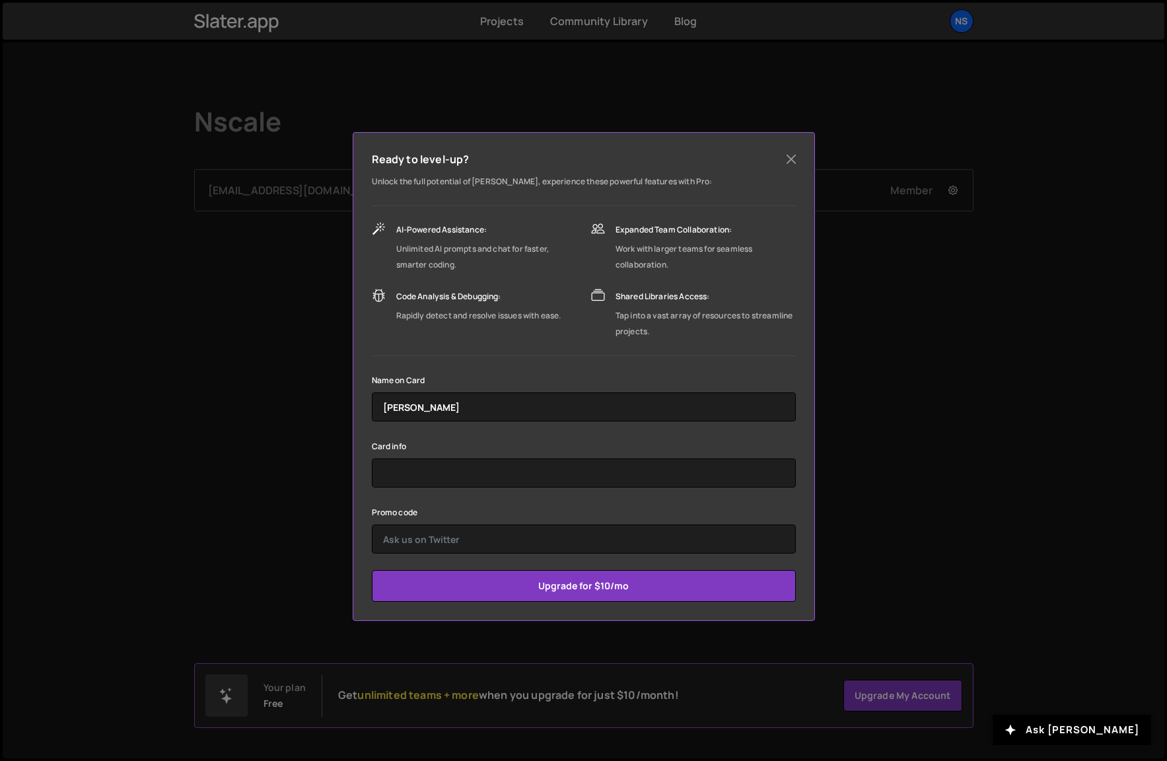
click at [546, 512] on div "Promo code" at bounding box center [584, 529] width 424 height 50
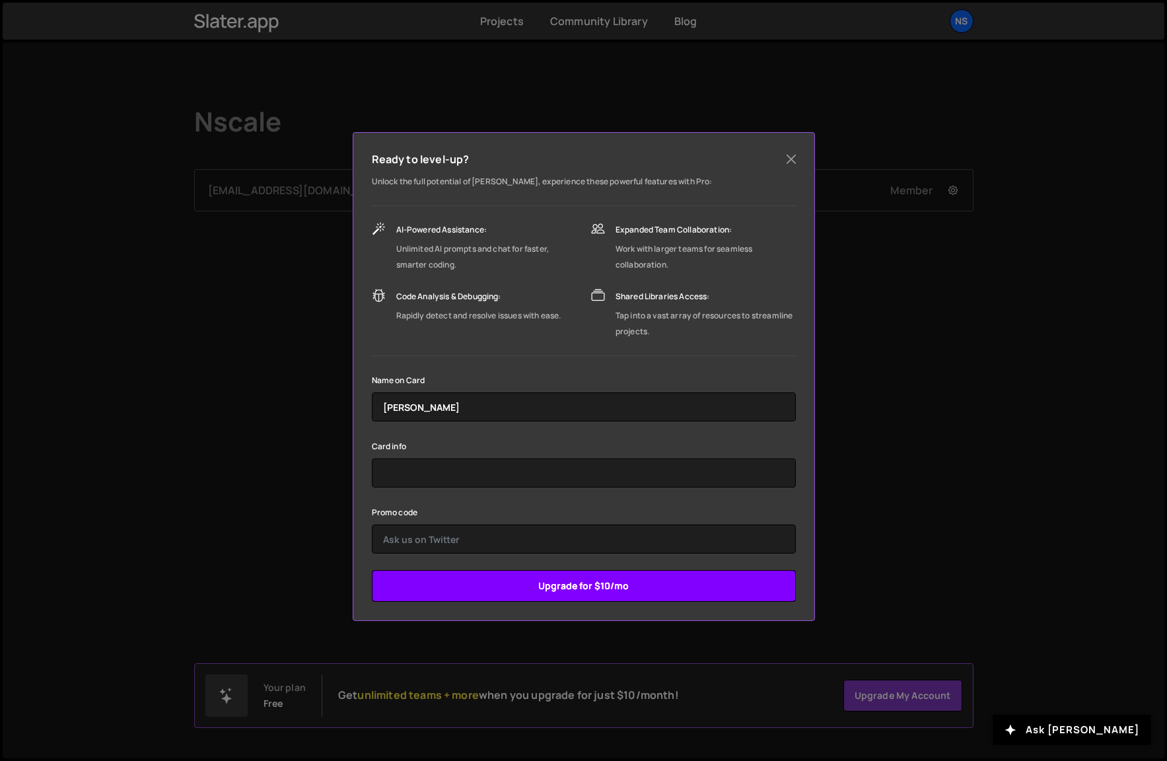
click at [627, 591] on input "Upgrade for $10/mo" at bounding box center [584, 586] width 424 height 32
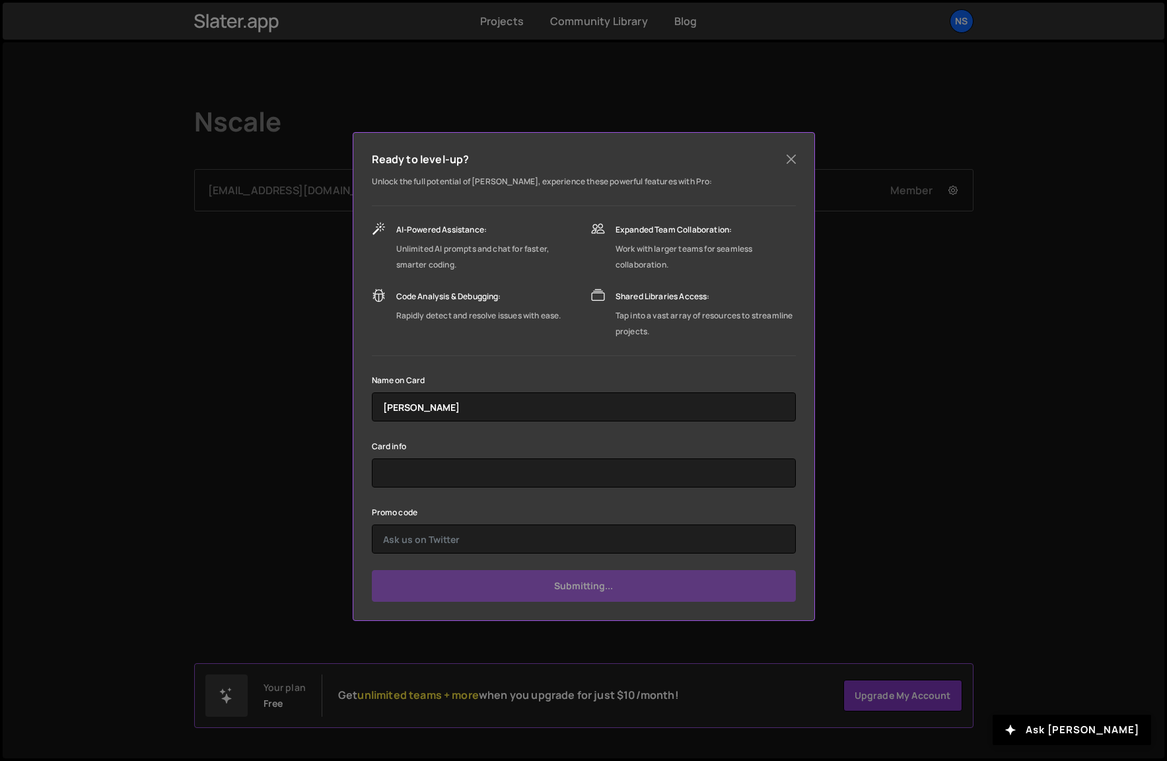
type input "Submit"
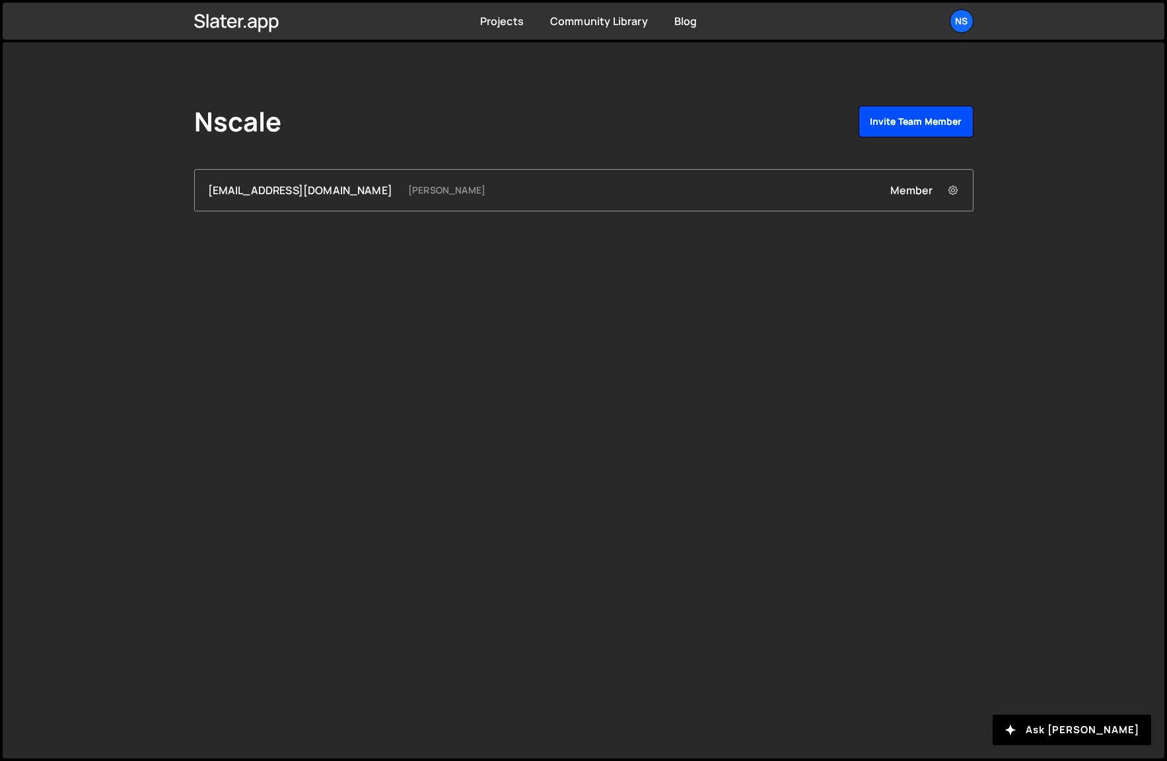
click at [912, 107] on link "Invite team member" at bounding box center [916, 122] width 115 height 32
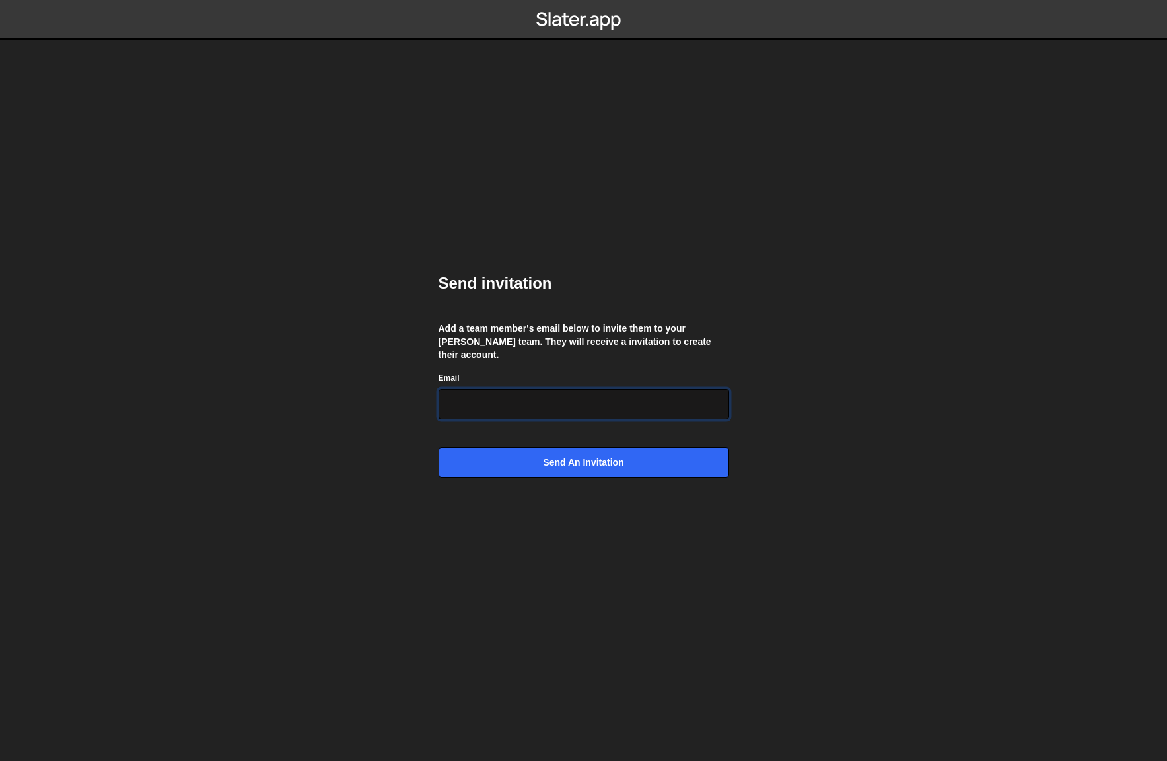
click at [547, 407] on input "Email" at bounding box center [584, 404] width 291 height 30
paste input "[EMAIL_ADDRESS][DOMAIN_NAME]"
type input "[EMAIL_ADDRESS][DOMAIN_NAME]"
click at [560, 327] on div "Send invitation Add a team member's email below to invite them to your Slater t…" at bounding box center [584, 380] width 291 height 255
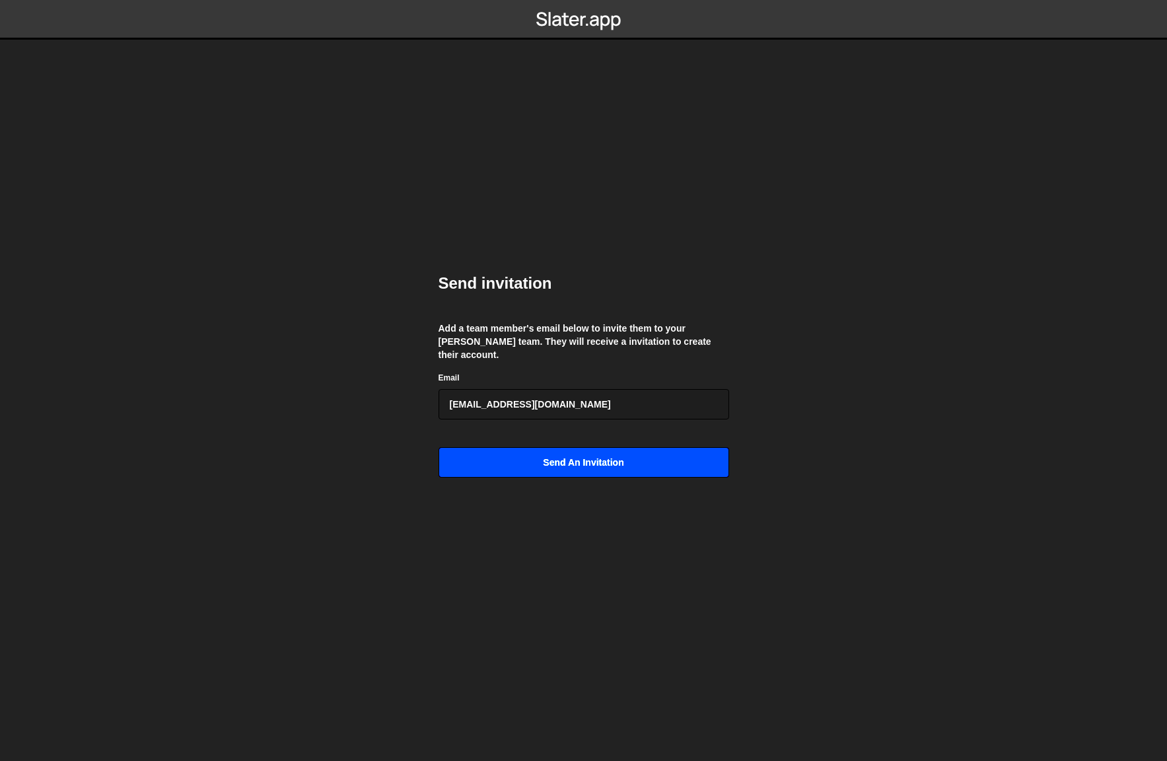
click at [598, 457] on input "Send an invitation" at bounding box center [584, 462] width 291 height 30
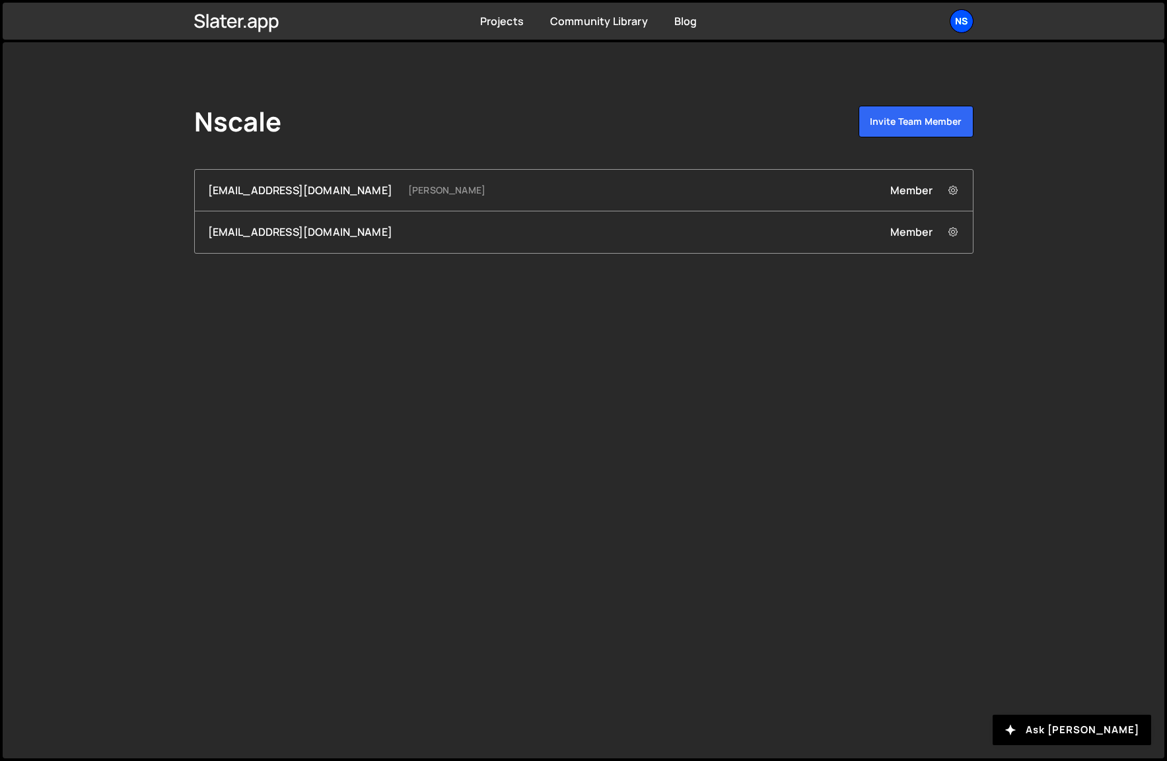
click at [955, 22] on div "Ns" at bounding box center [962, 21] width 24 height 24
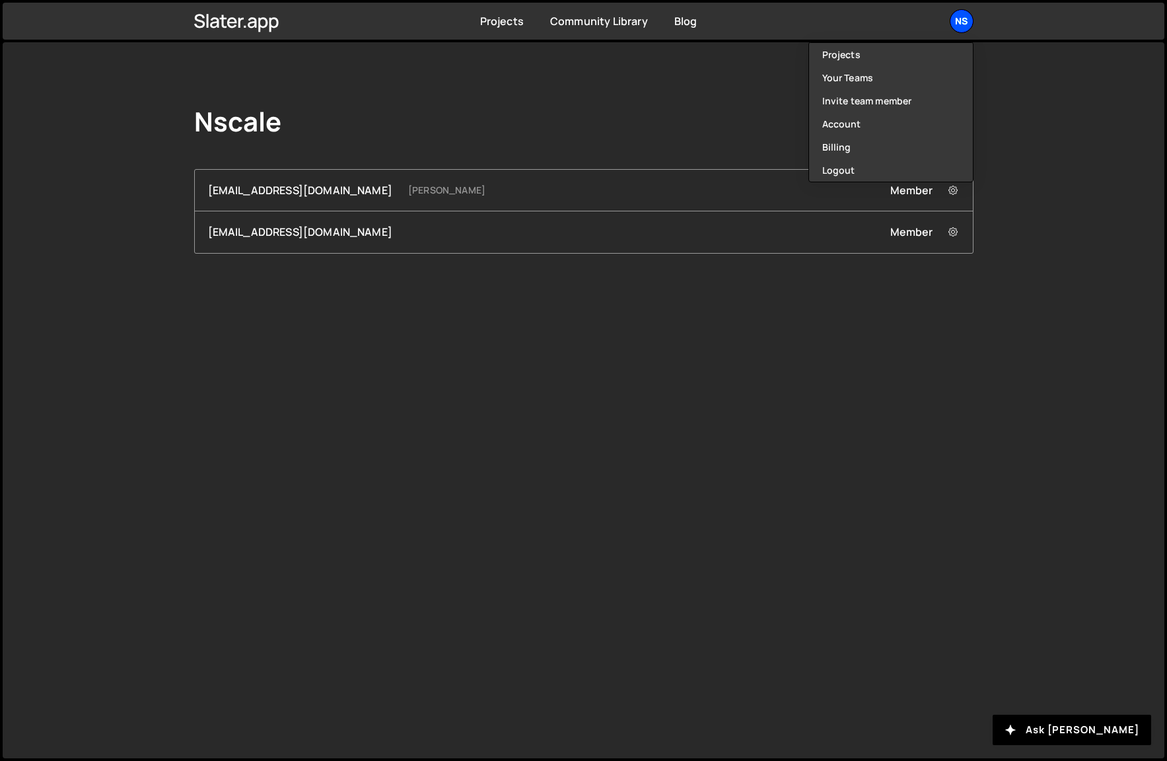
click at [956, 22] on div "Ns" at bounding box center [962, 21] width 24 height 24
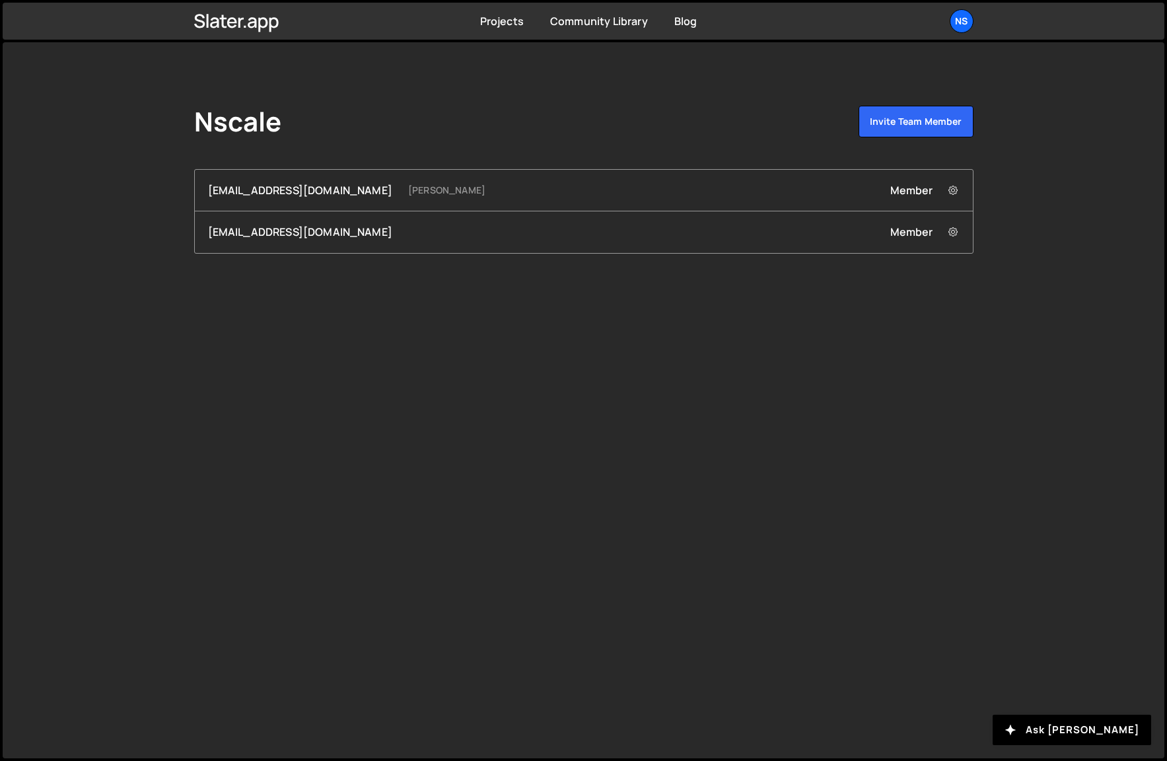
click at [671, 88] on div "Nscale Invite team member [EMAIL_ADDRESS][DOMAIN_NAME] [PERSON_NAME] Member Rem…" at bounding box center [583, 179] width 819 height 275
click at [956, 236] on icon at bounding box center [952, 232] width 9 height 13
click at [928, 314] on div "Nscale Invite team member [EMAIL_ADDRESS][DOMAIN_NAME] [PERSON_NAME] Member Rem…" at bounding box center [583, 179] width 819 height 275
click at [946, 182] on button at bounding box center [953, 190] width 26 height 26
click at [737, 131] on div "Nscale Invite team member" at bounding box center [583, 124] width 779 height 37
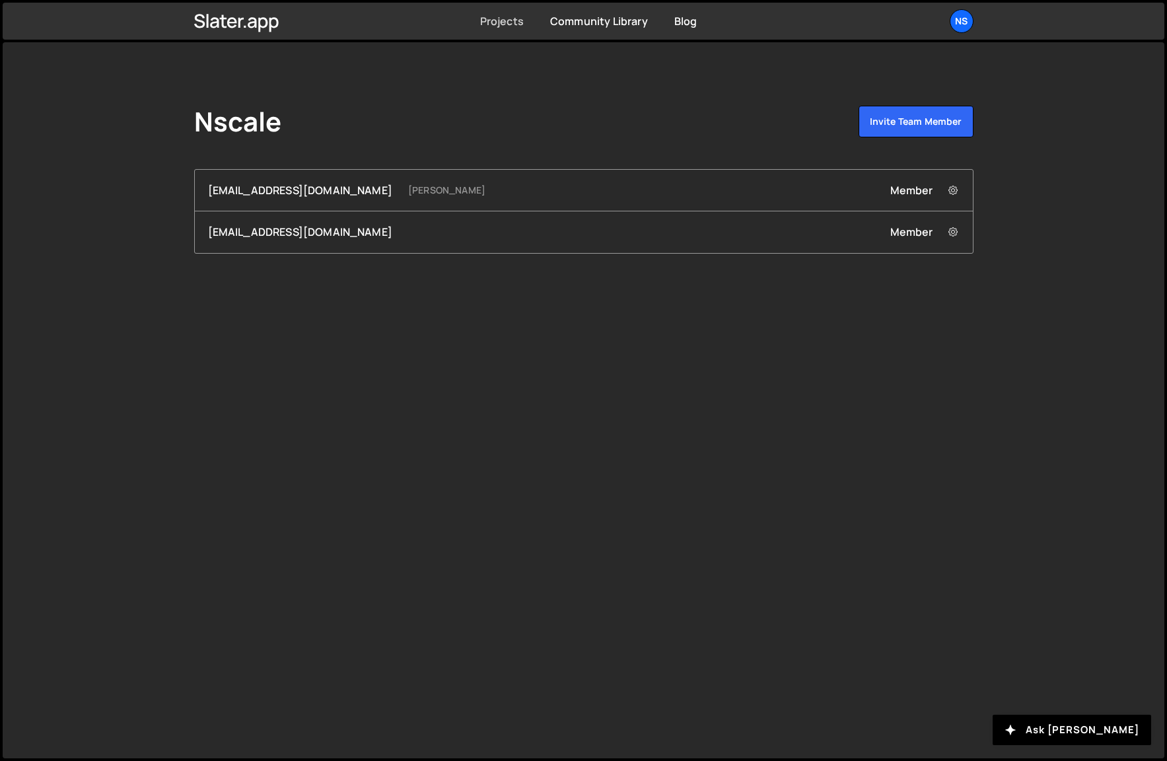
click at [523, 26] on link "Projects" at bounding box center [502, 21] width 44 height 15
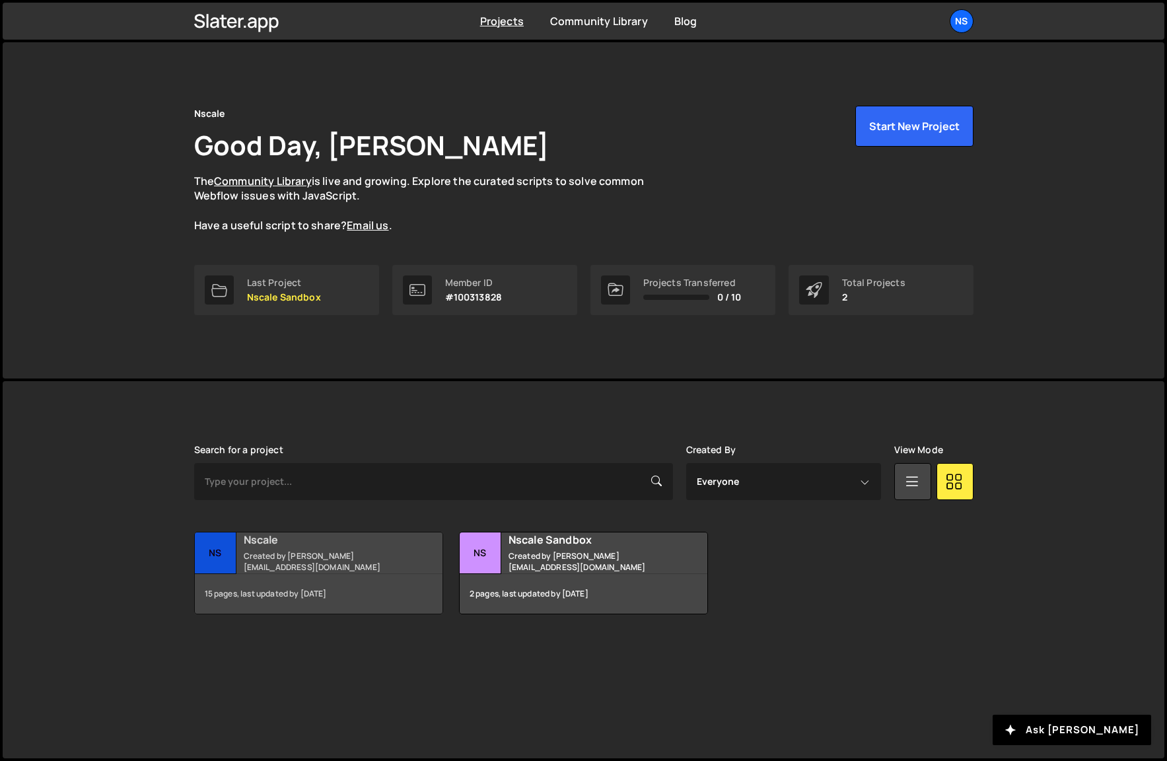
click at [411, 569] on div "Nscale Created by [PERSON_NAME][EMAIL_ADDRESS][DOMAIN_NAME]" at bounding box center [319, 552] width 248 height 41
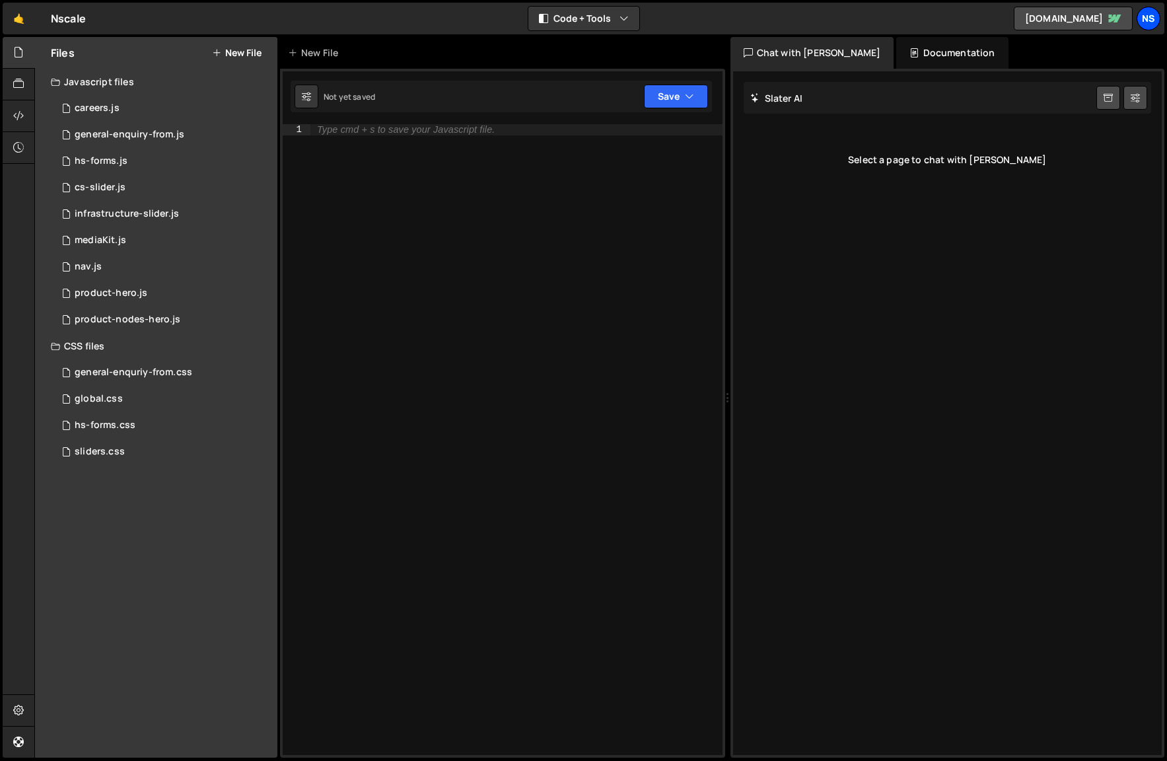
click at [1148, 15] on div "Ns" at bounding box center [1149, 19] width 24 height 24
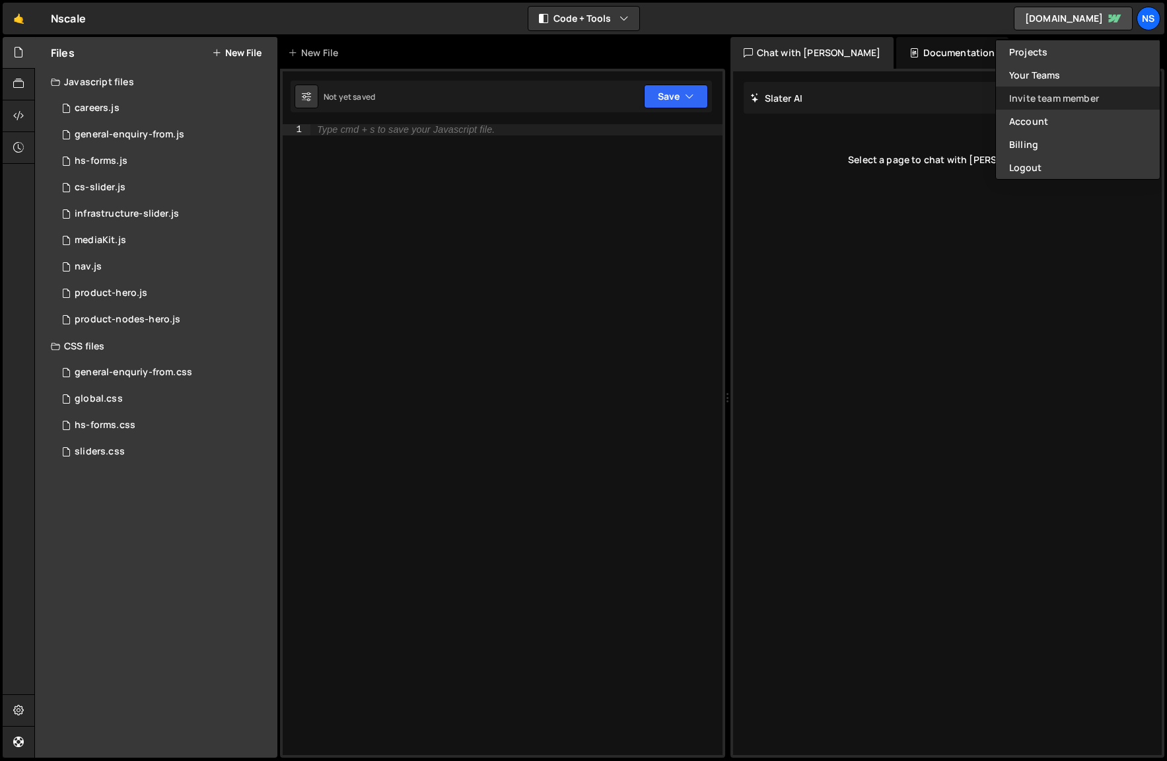
click at [1080, 100] on link "Invite team member" at bounding box center [1078, 98] width 164 height 23
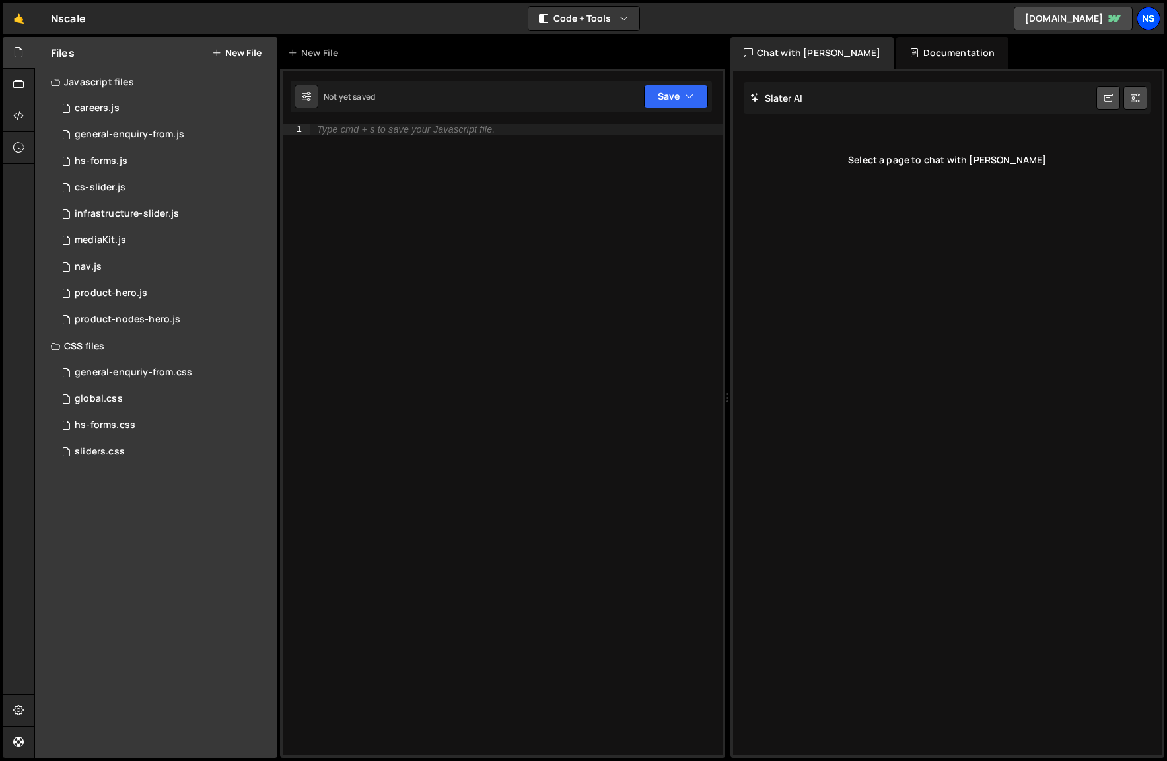
click at [1151, 18] on div "Ns" at bounding box center [1149, 19] width 24 height 24
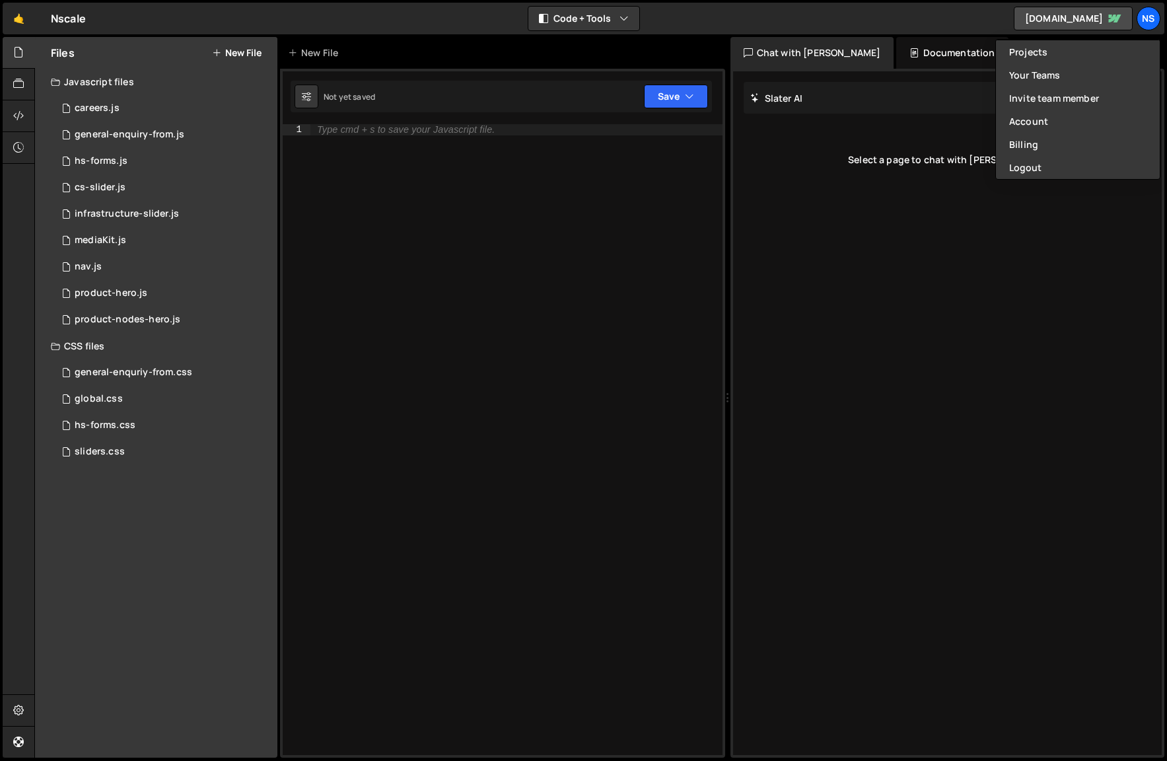
click at [891, 371] on div "Slater AI Start new chat Select a page to chat with Slater" at bounding box center [947, 413] width 429 height 684
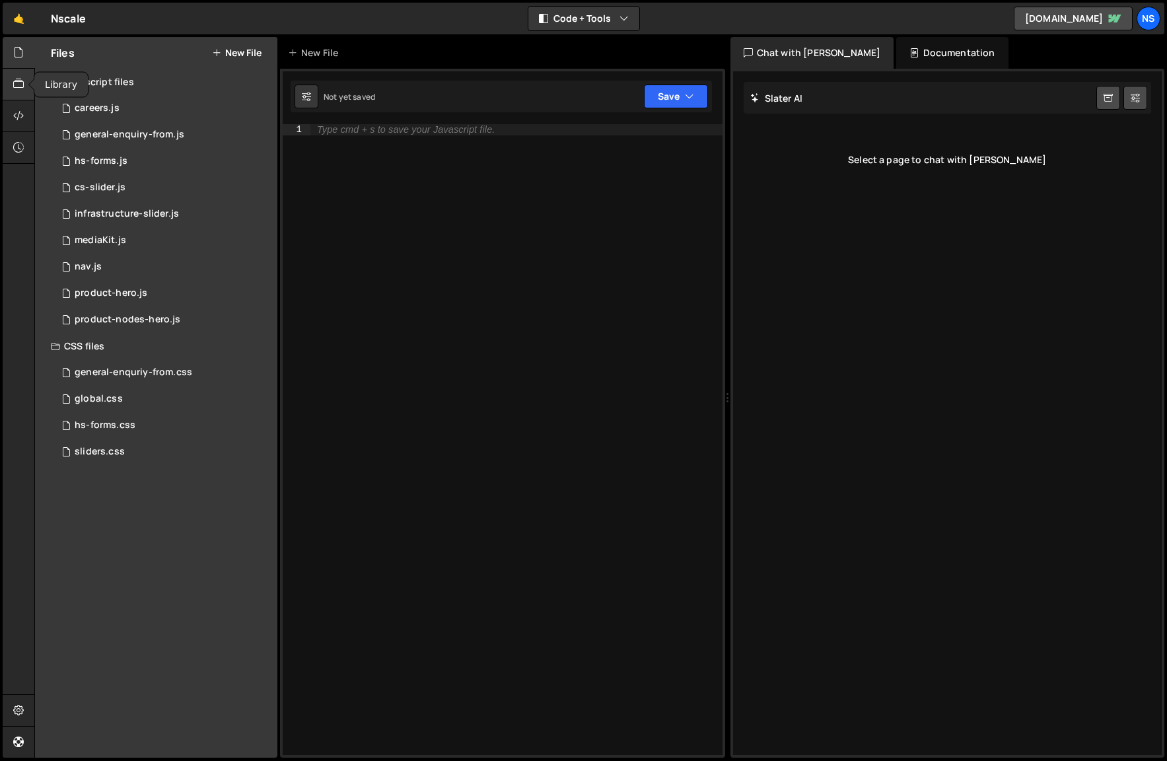
click at [26, 83] on div at bounding box center [19, 85] width 32 height 32
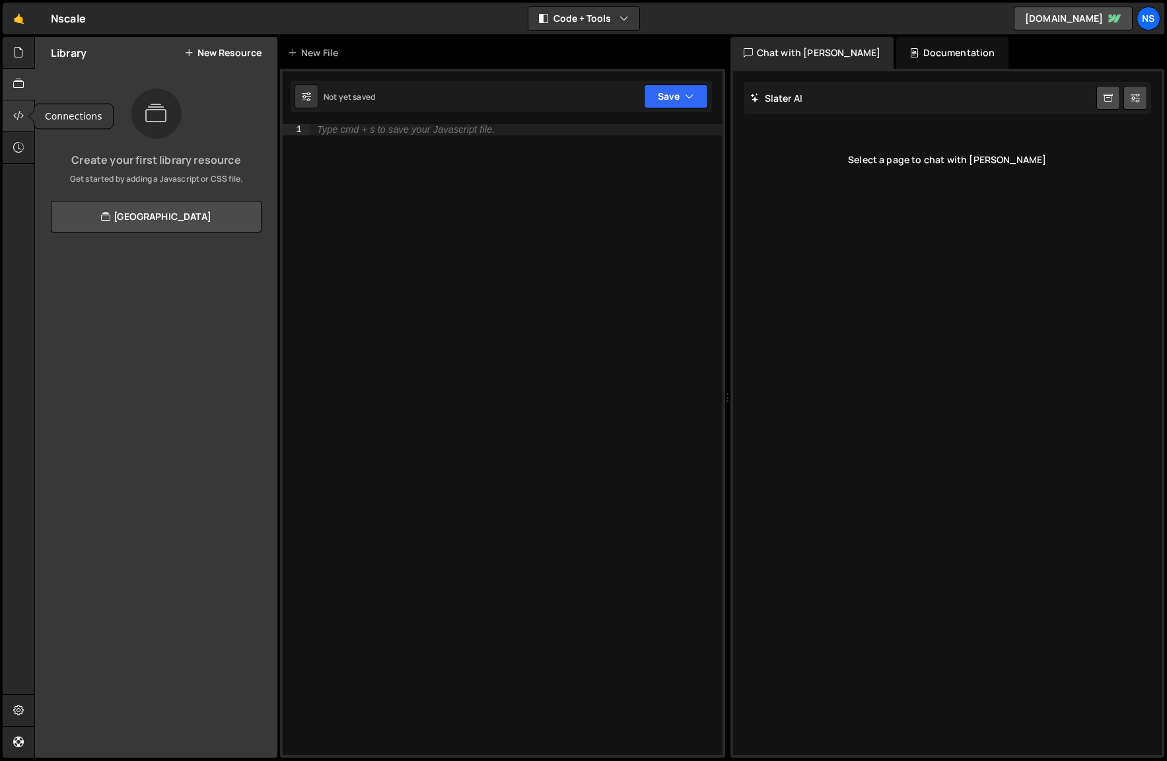
click at [19, 114] on icon at bounding box center [18, 115] width 11 height 15
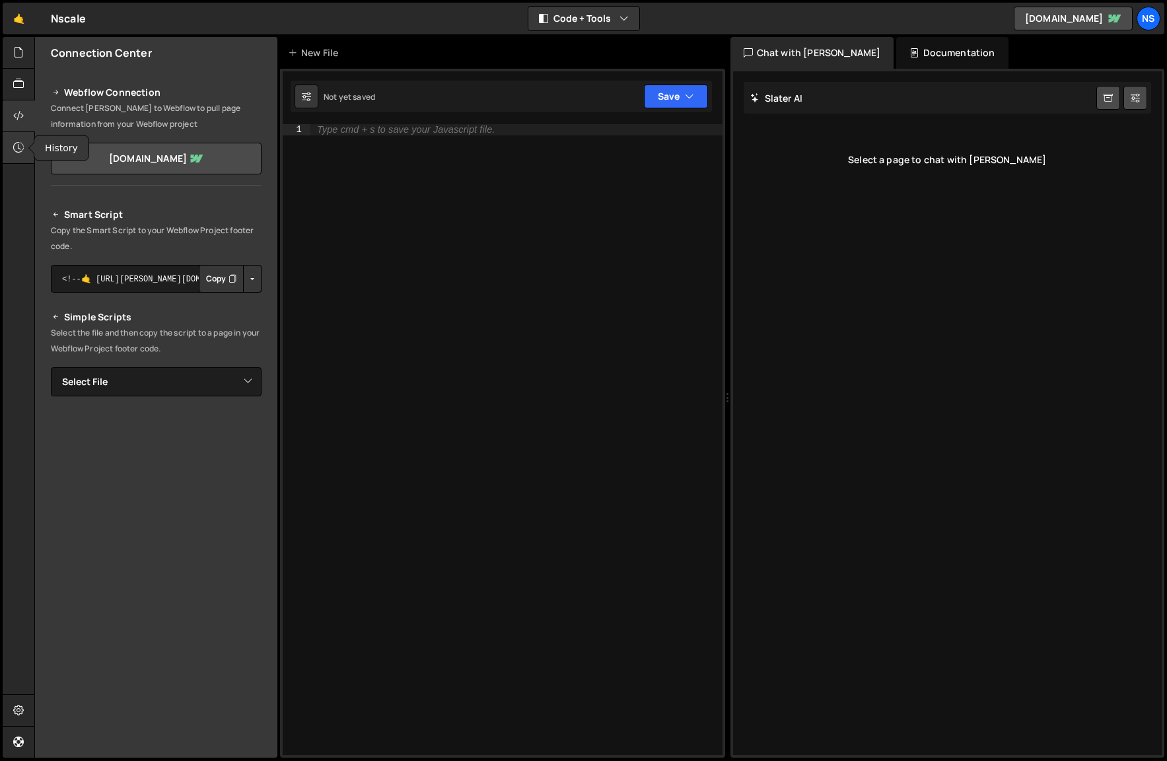
click at [18, 149] on icon at bounding box center [18, 147] width 11 height 15
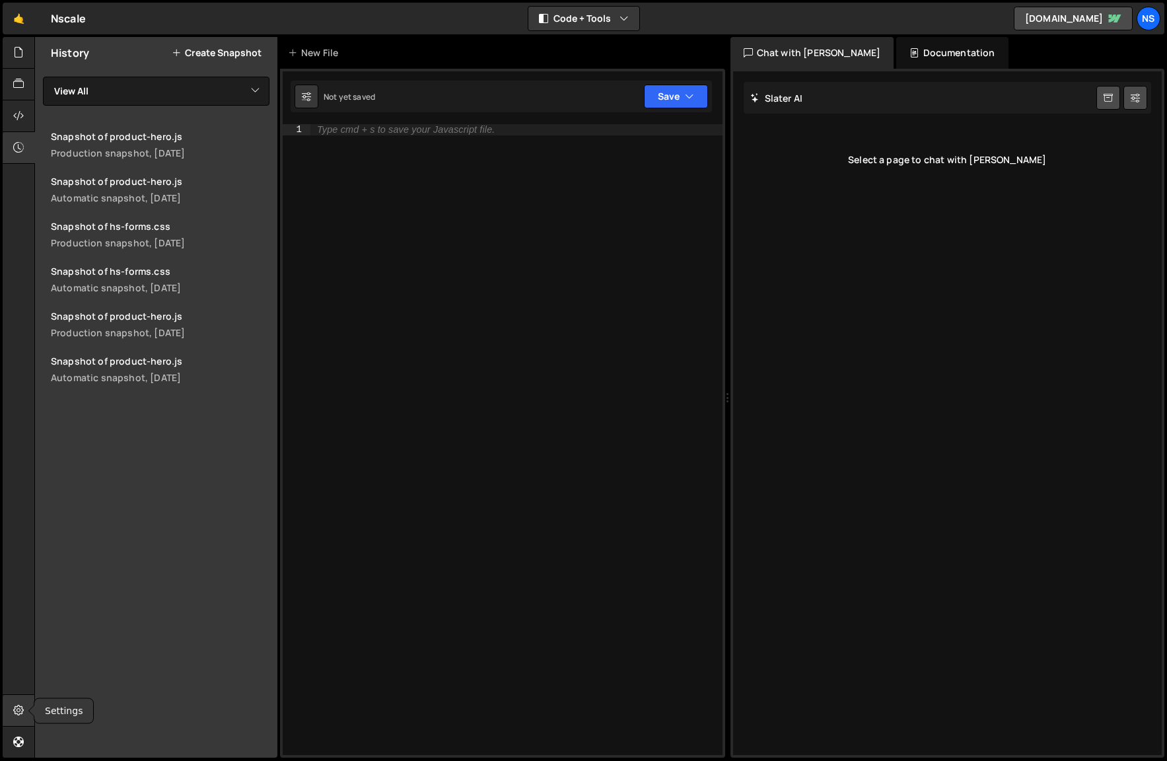
click at [23, 714] on icon at bounding box center [18, 710] width 11 height 15
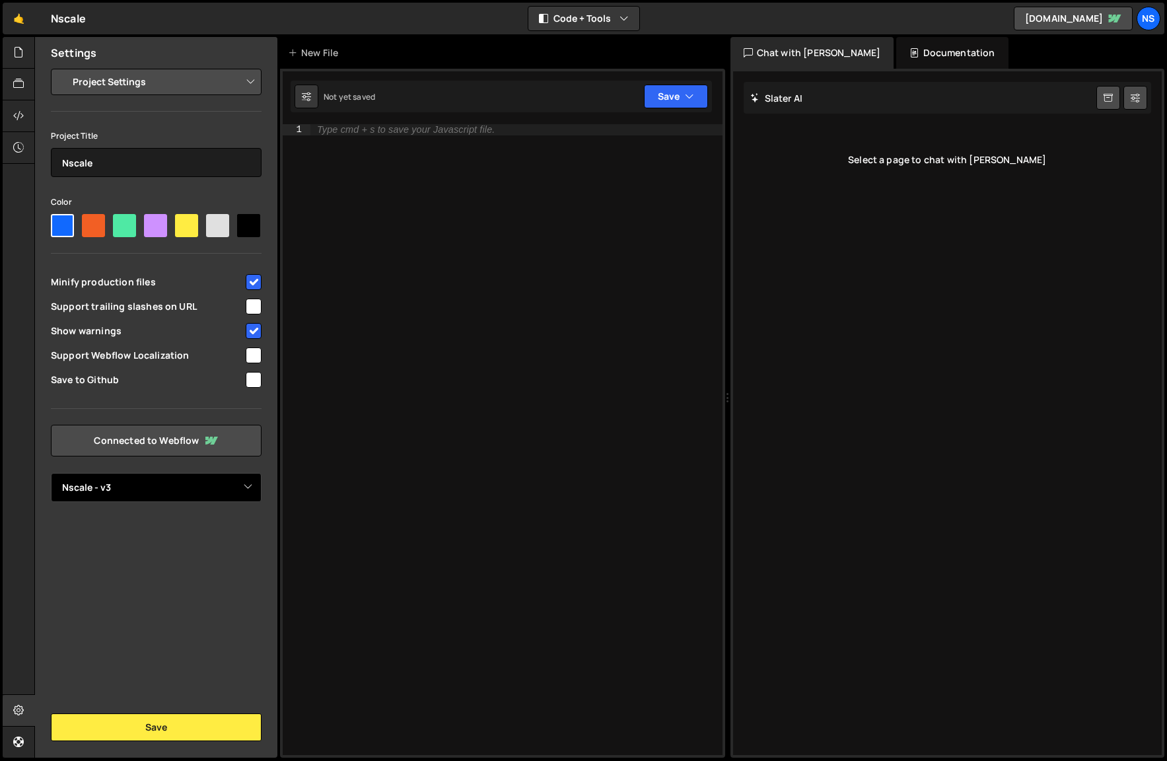
click at [234, 485] on select "Select Project Nscale - v3" at bounding box center [156, 487] width 211 height 29
click at [38, 604] on div "Settings Project Settings Code Editor Settings Chat Settings Project Title Nsca…" at bounding box center [156, 397] width 242 height 721
click at [18, 52] on icon at bounding box center [18, 52] width 11 height 15
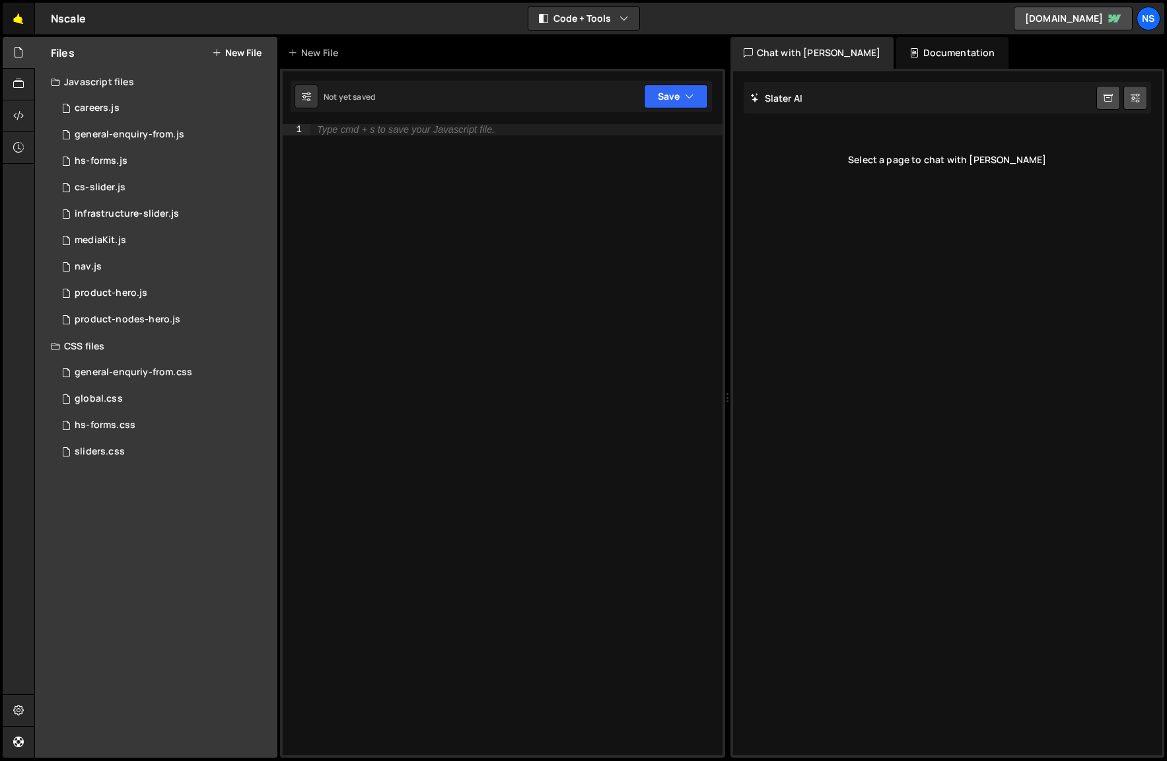
click at [18, 14] on link "🤙" at bounding box center [19, 19] width 32 height 32
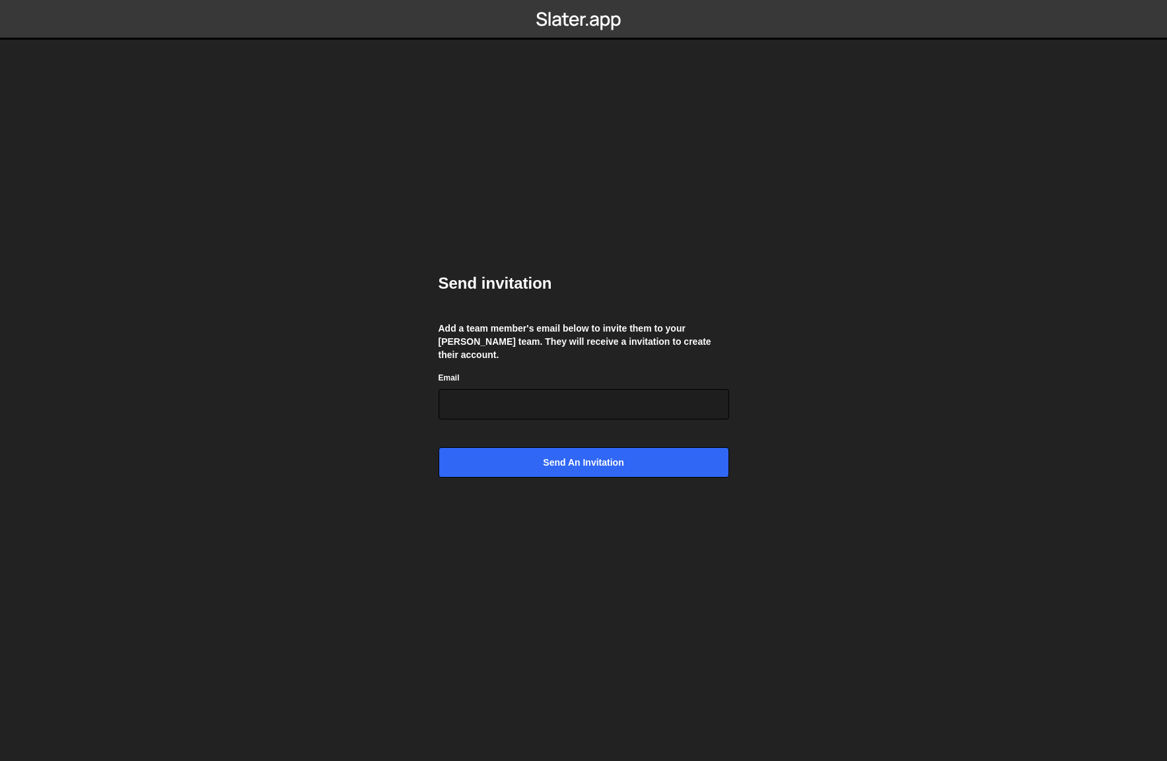
click at [925, 154] on body "Send invitation Add a team member's email below to invite them to your Slater t…" at bounding box center [583, 380] width 1167 height 761
